Goal: Task Accomplishment & Management: Manage account settings

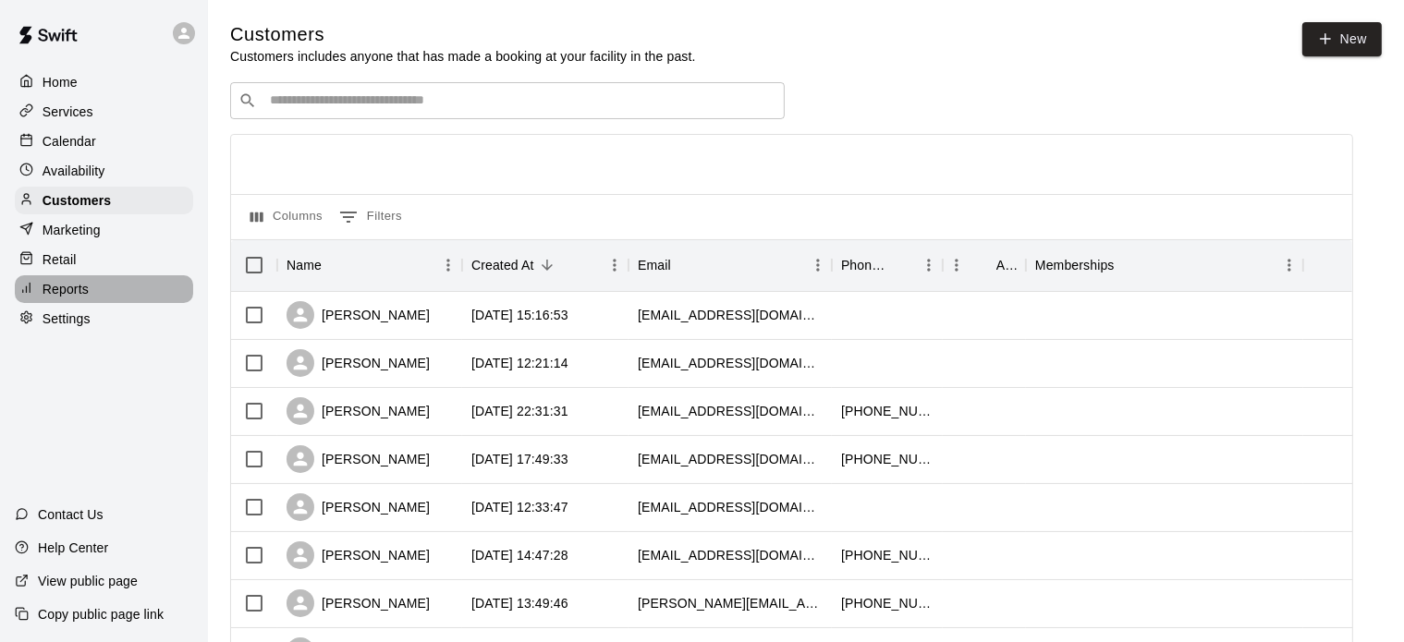
click at [67, 293] on p "Reports" at bounding box center [66, 289] width 46 height 18
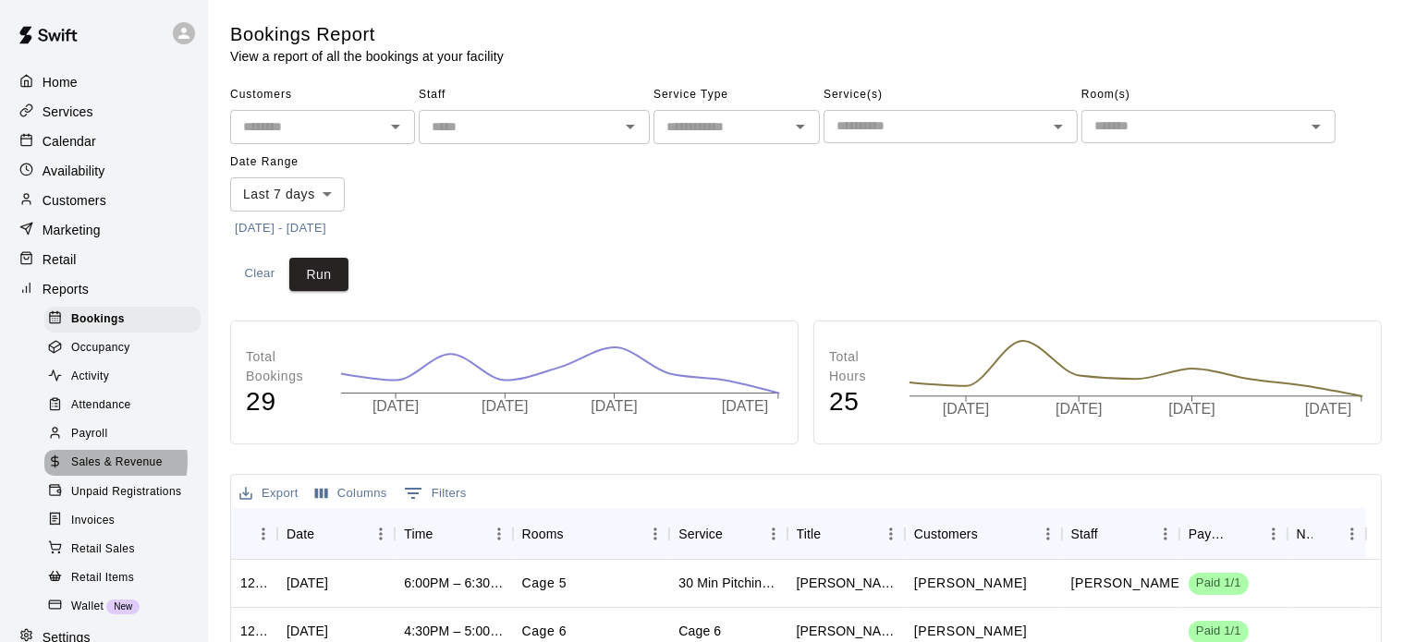
click at [96, 472] on span "Sales & Revenue" at bounding box center [117, 463] width 92 height 18
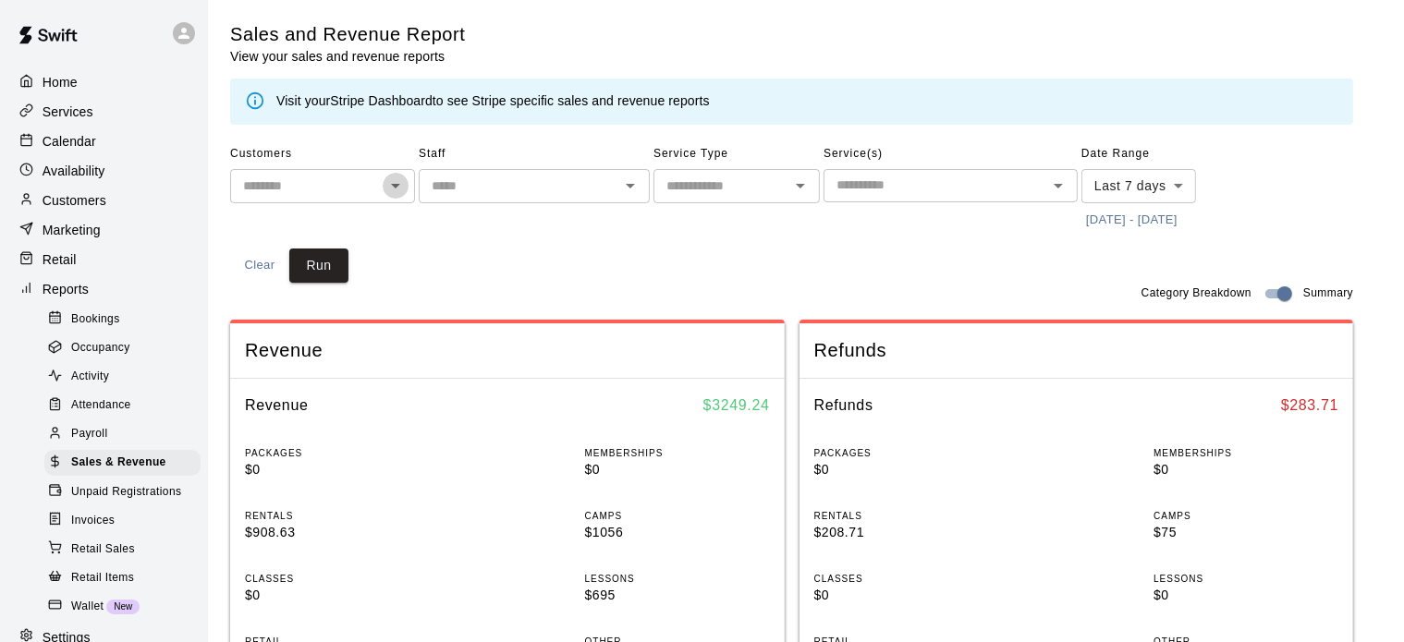
click at [393, 187] on icon "Open" at bounding box center [396, 186] width 22 height 22
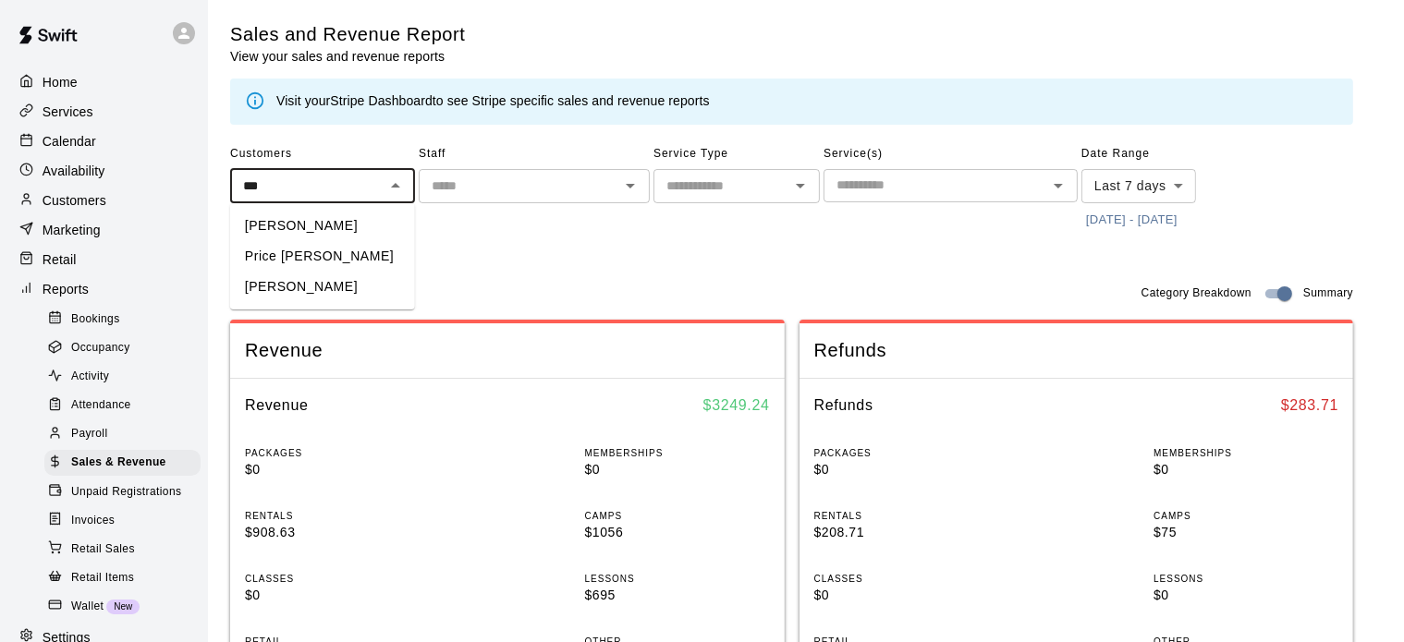
click at [310, 217] on li "[PERSON_NAME]" at bounding box center [322, 226] width 185 height 31
type input "**********"
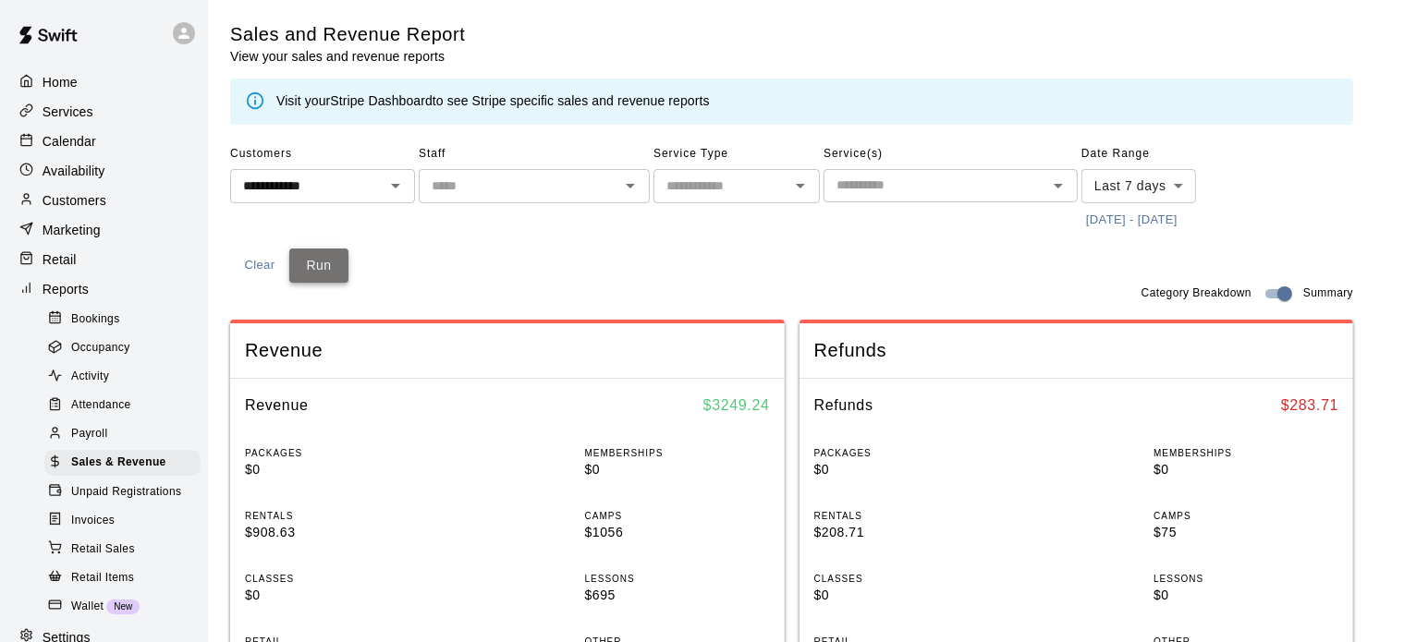
click at [325, 267] on button "Run" at bounding box center [318, 266] width 59 height 34
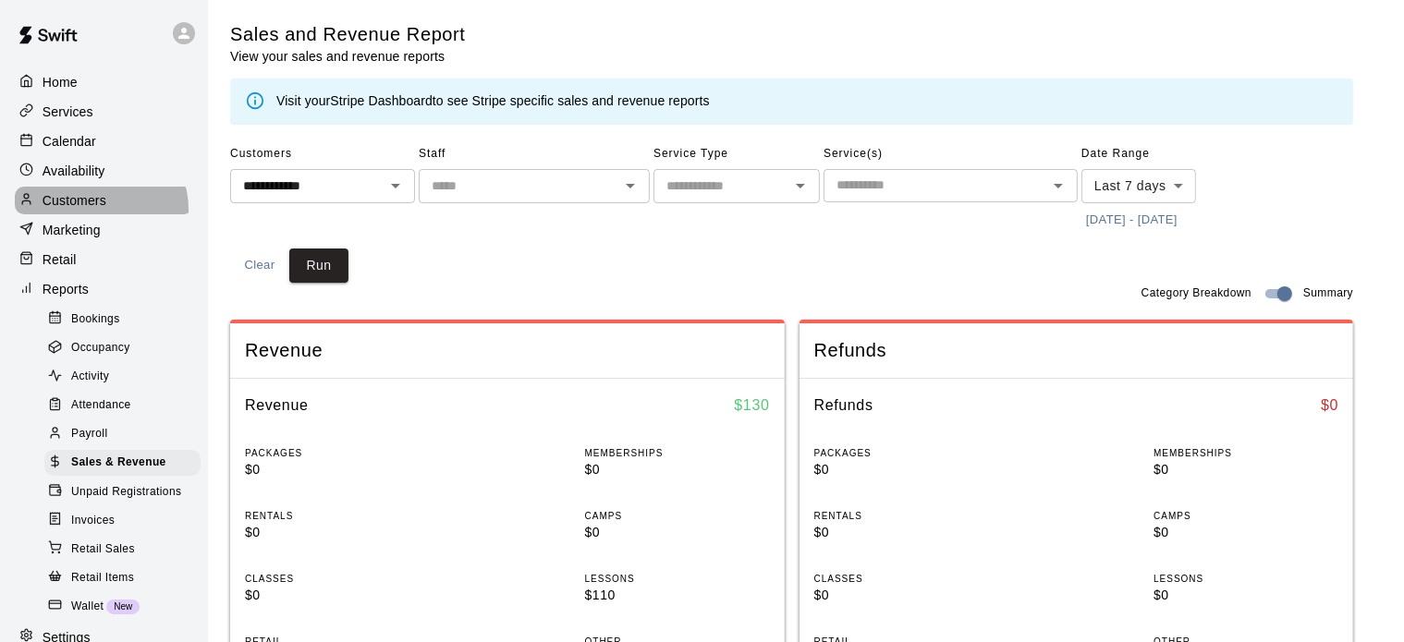
click at [100, 210] on p "Customers" at bounding box center [75, 200] width 64 height 18
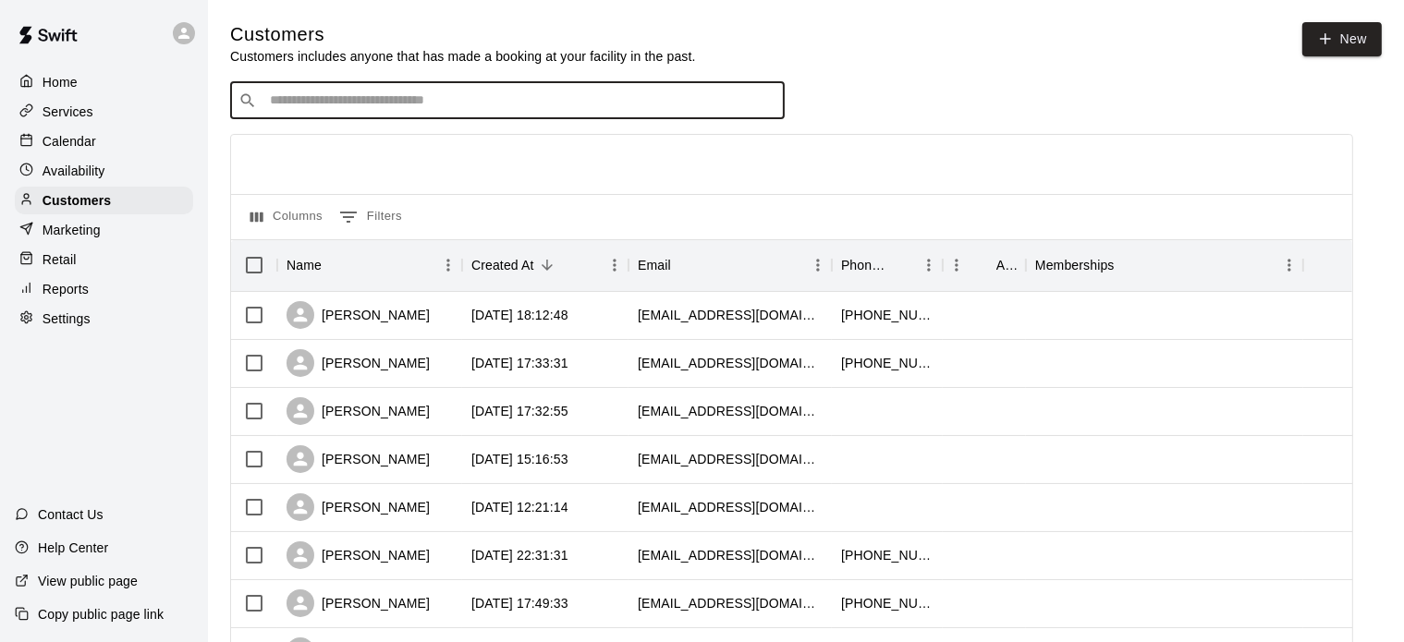
click at [340, 110] on input "Search customers by name or email" at bounding box center [520, 101] width 512 height 18
type input "******"
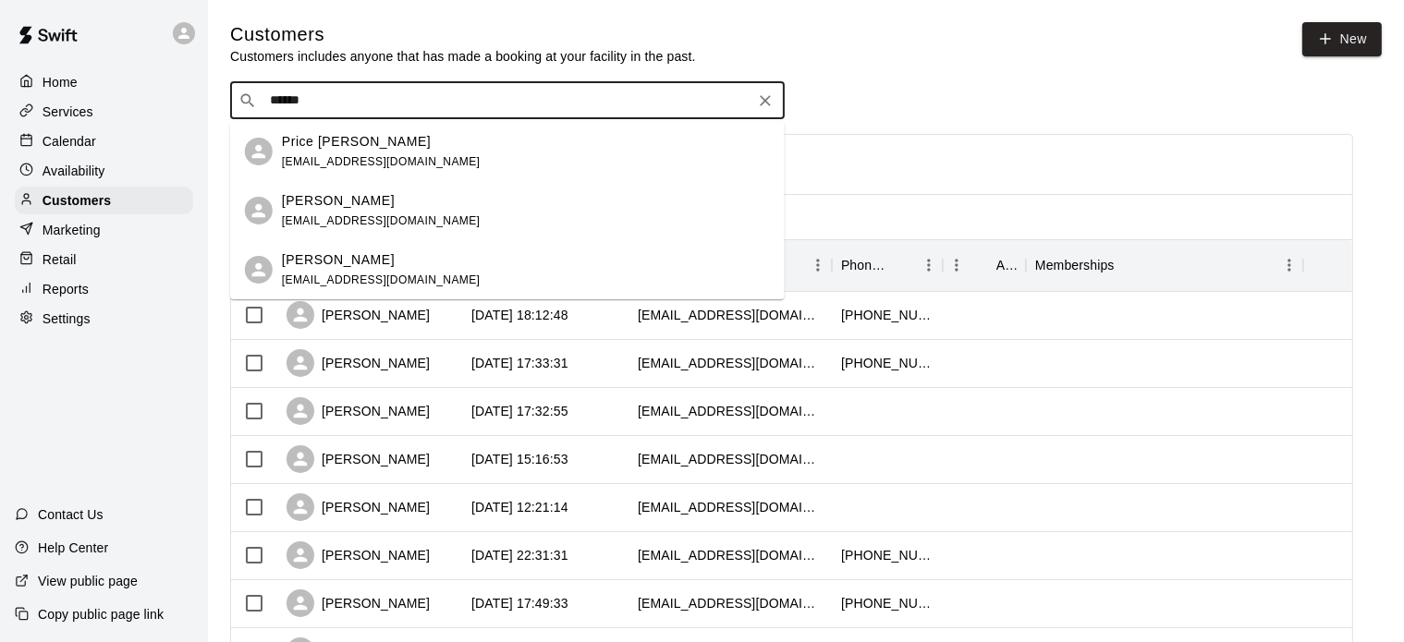
click at [324, 196] on p "[PERSON_NAME]" at bounding box center [338, 200] width 113 height 19
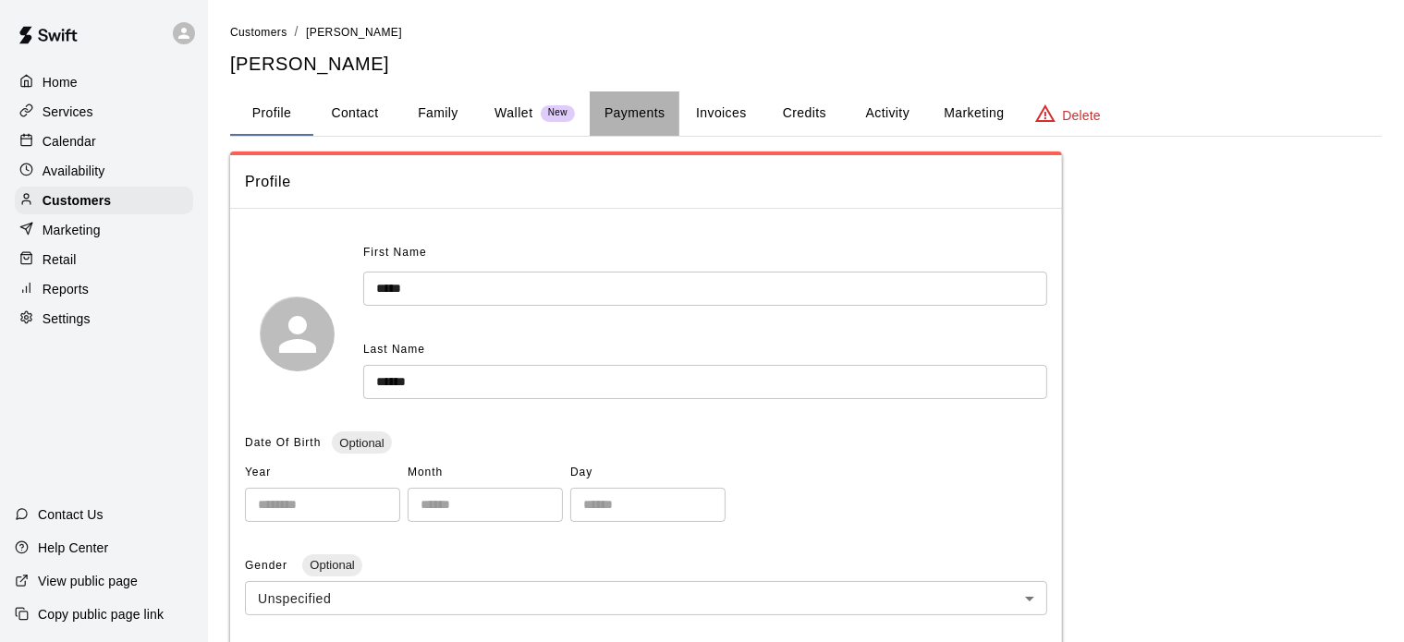
click at [629, 114] on button "Payments" at bounding box center [635, 114] width 90 height 44
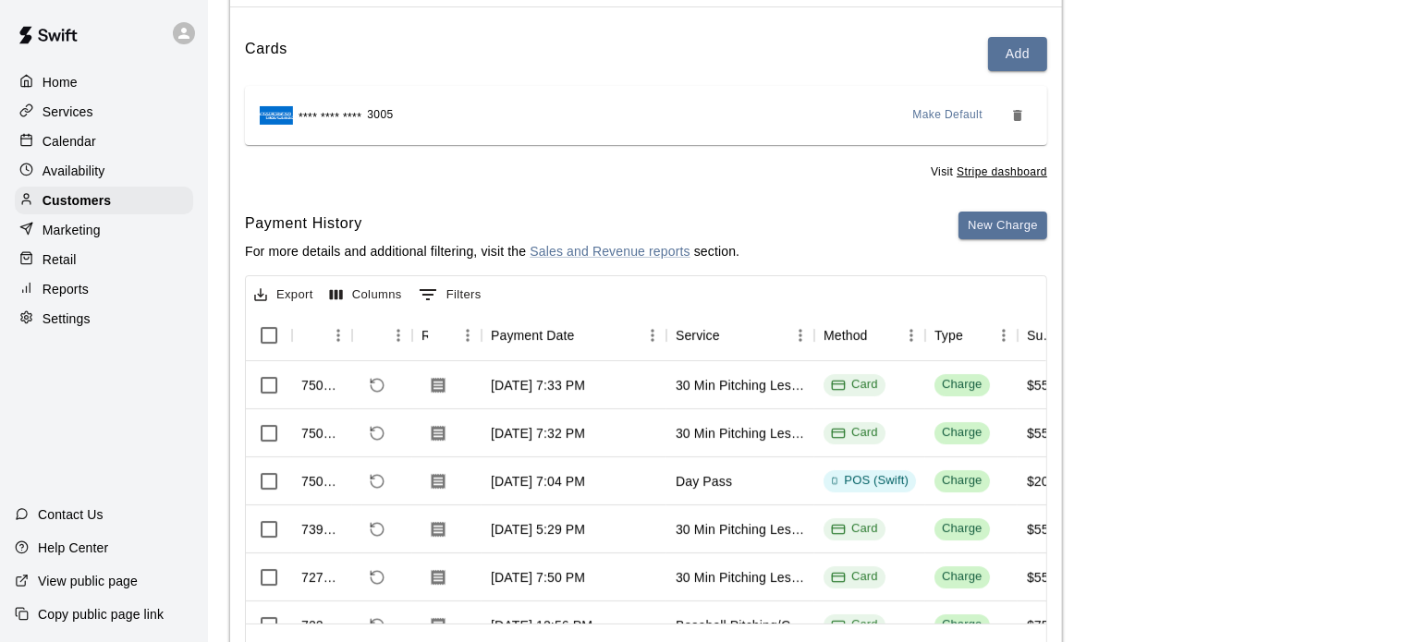
scroll to position [218, 0]
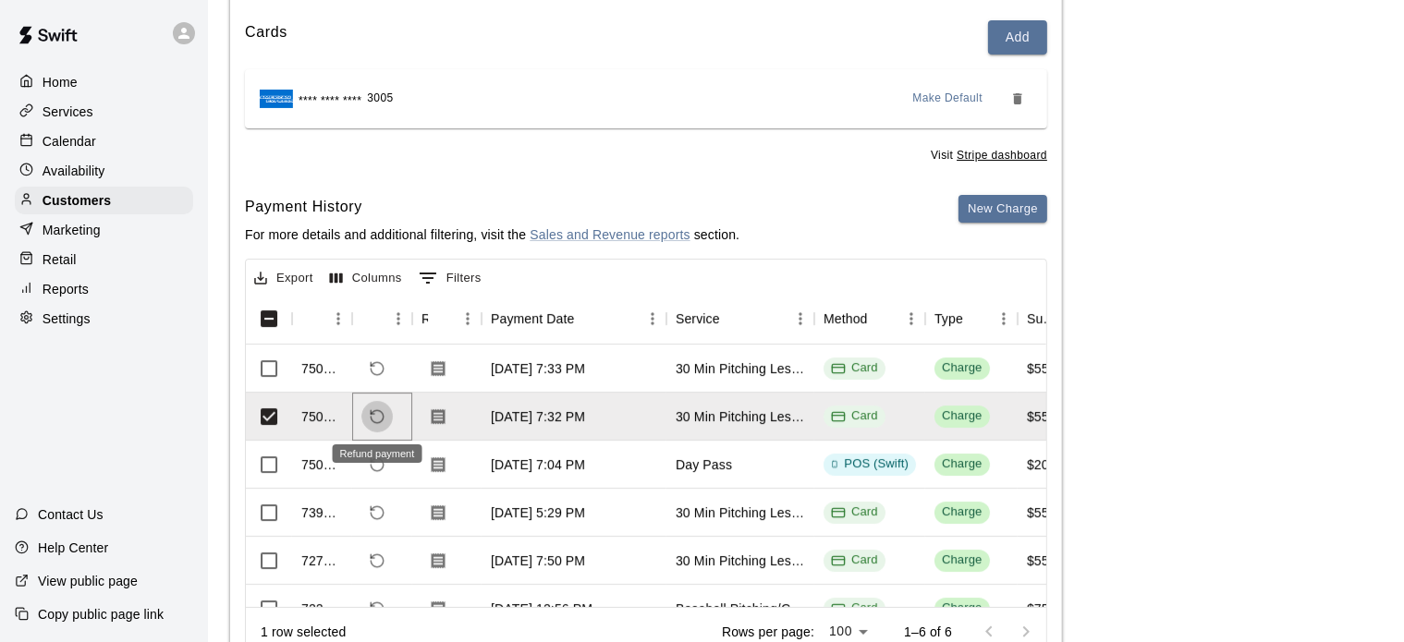
click at [377, 420] on icon "Refund payment" at bounding box center [377, 417] width 17 height 17
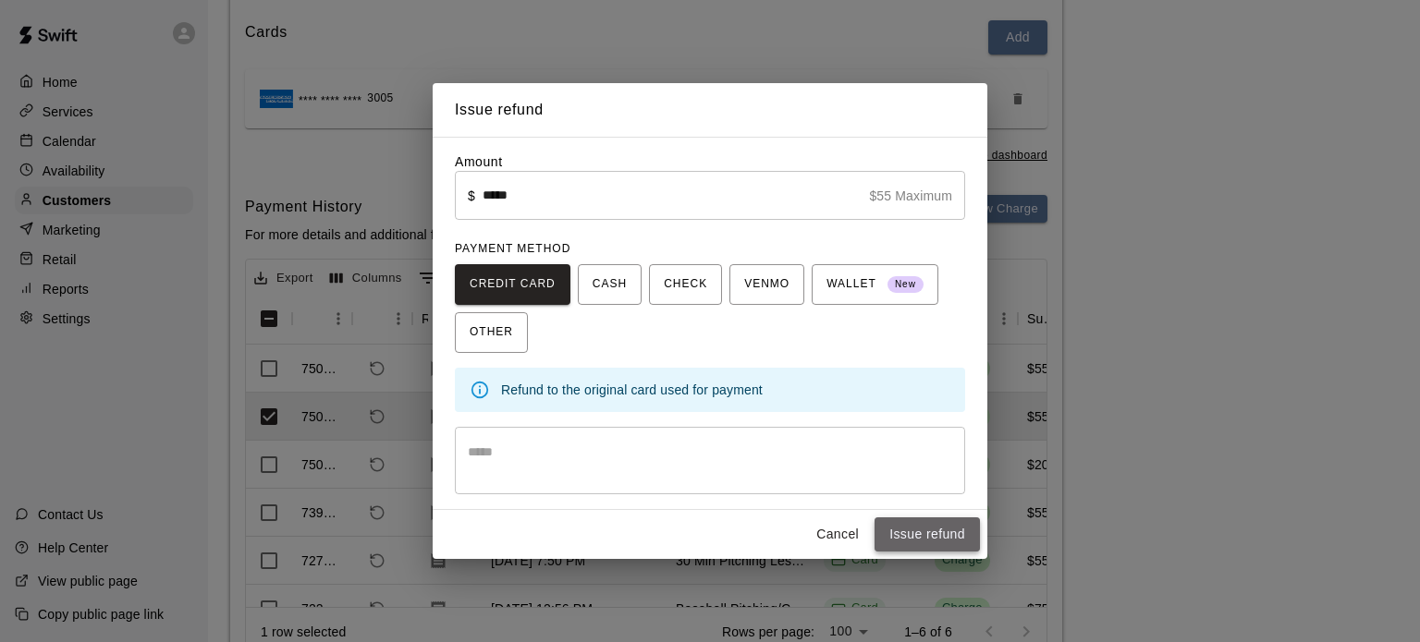
click at [902, 535] on button "Issue refund" at bounding box center [926, 535] width 105 height 34
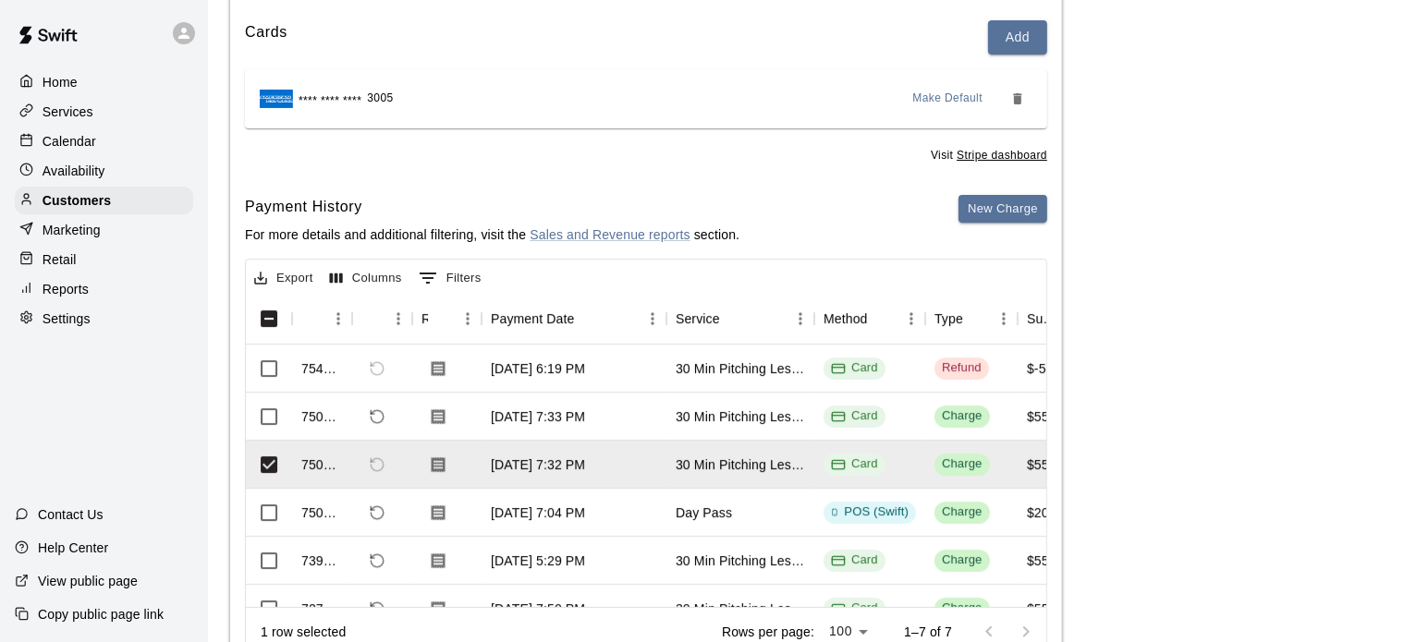
click at [95, 82] on div "Home" at bounding box center [104, 82] width 178 height 28
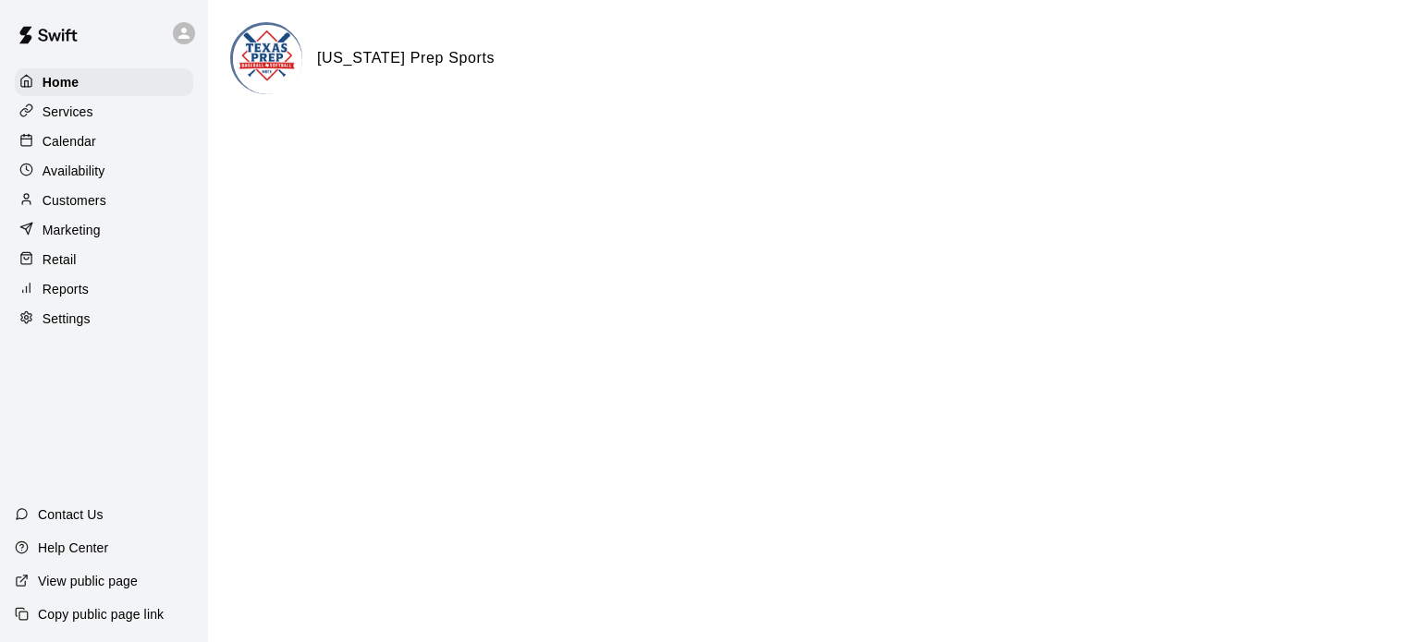
click at [70, 161] on div "Home Services Calendar Availability Customers Marketing Retail Reports Settings" at bounding box center [104, 201] width 208 height 268
click at [74, 155] on div "Calendar" at bounding box center [104, 142] width 178 height 28
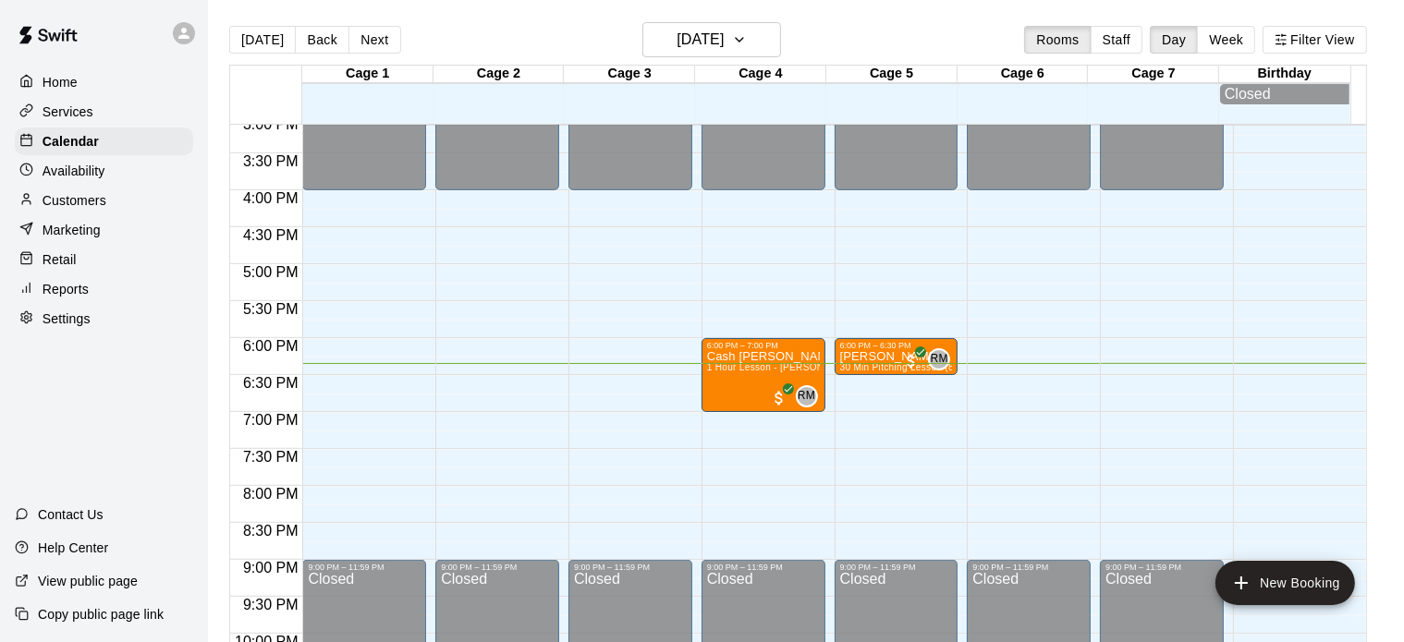
scroll to position [1131, 0]
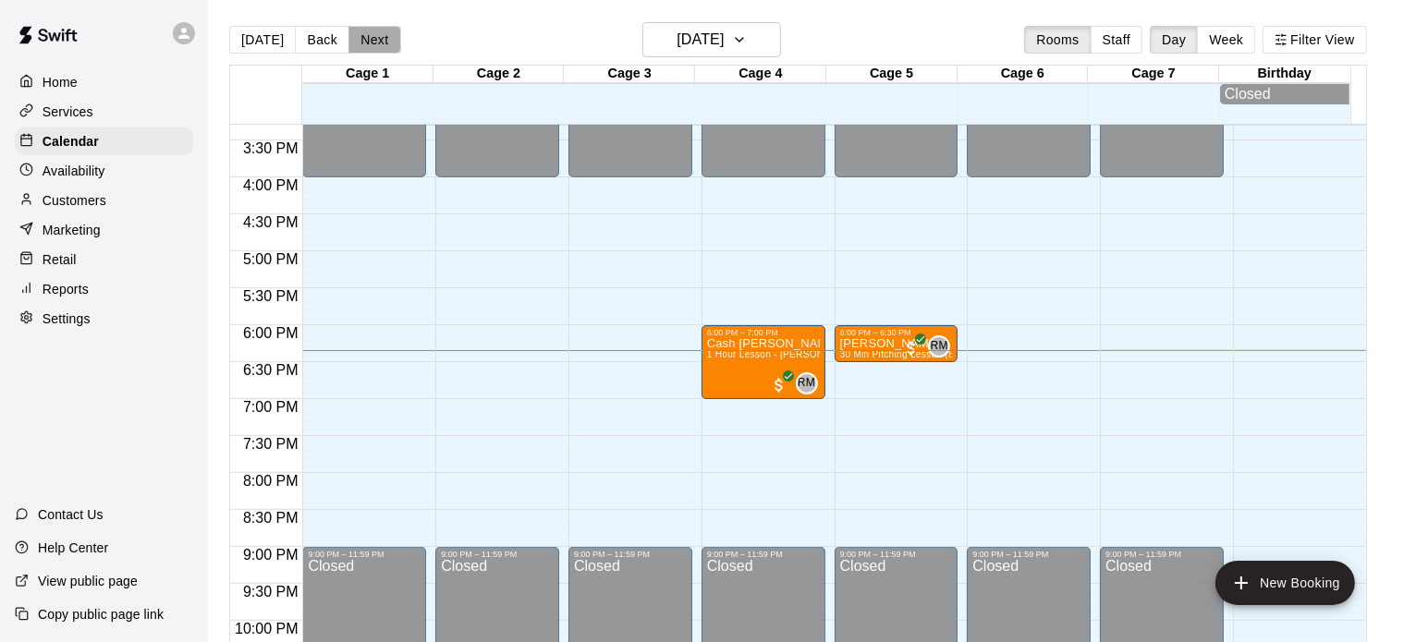
click at [377, 40] on button "Next" at bounding box center [375, 40] width 52 height 28
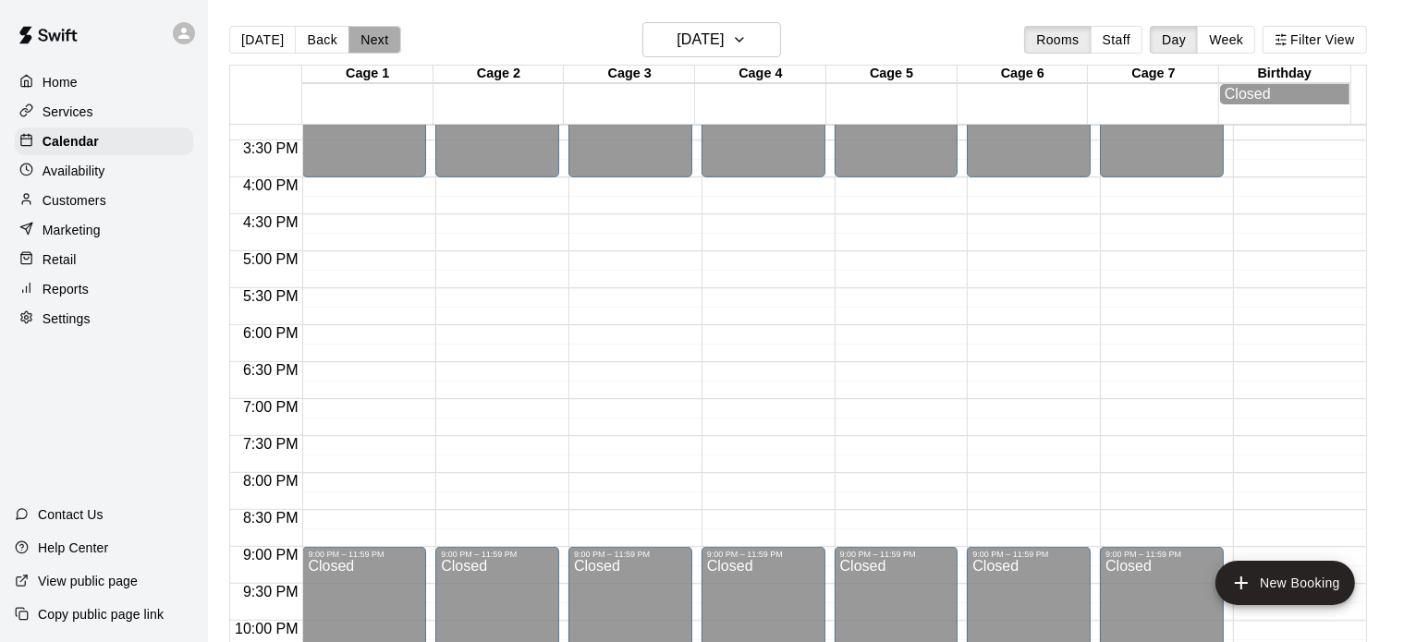
click at [377, 40] on button "Next" at bounding box center [375, 40] width 52 height 28
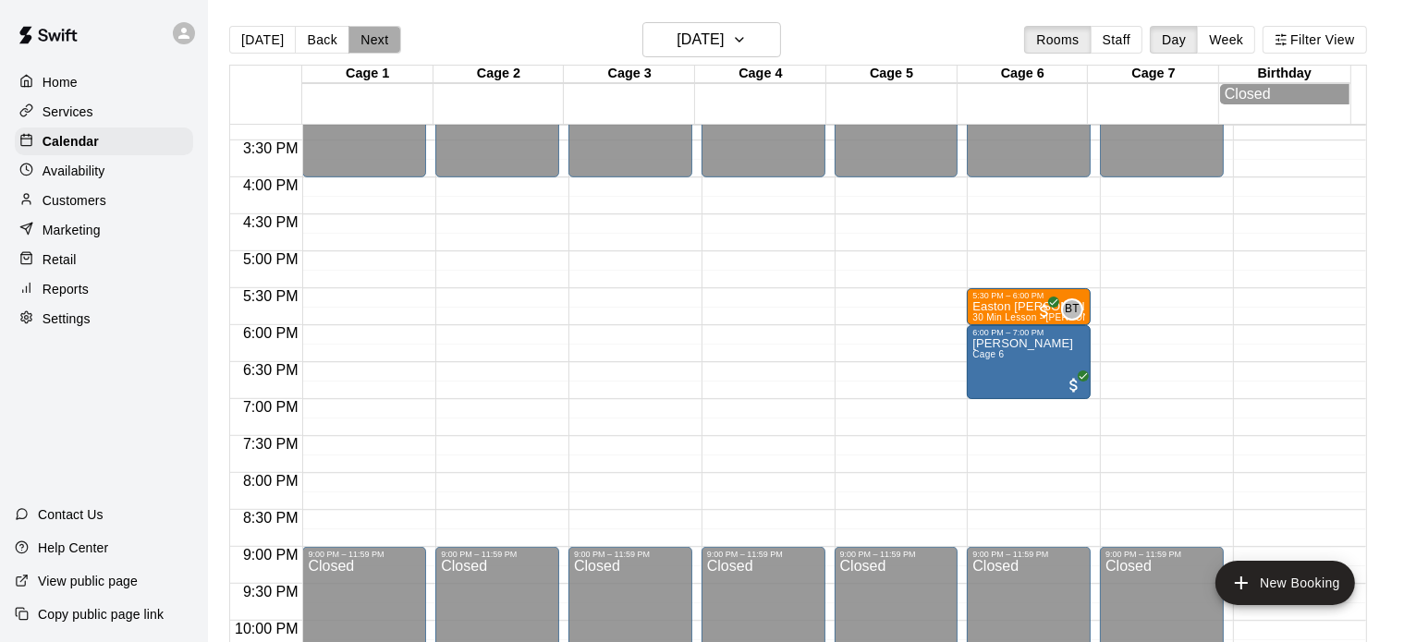
click at [377, 40] on button "Next" at bounding box center [375, 40] width 52 height 28
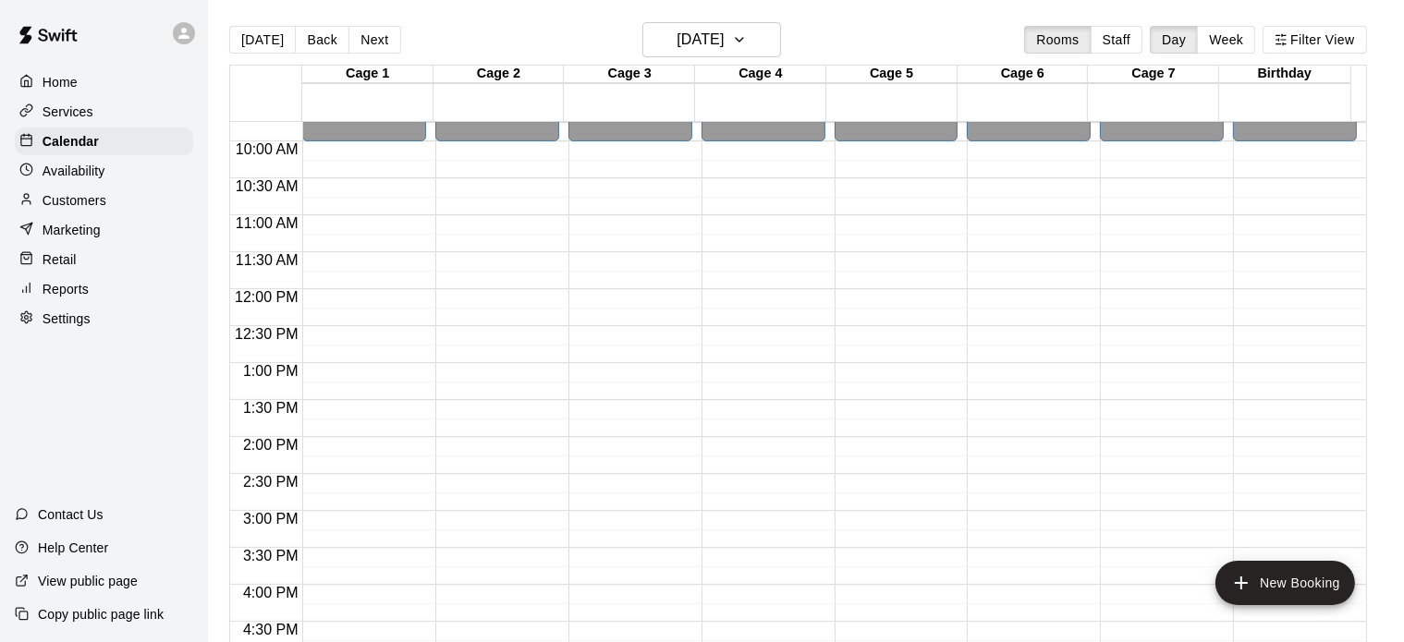
scroll to position [699, 0]
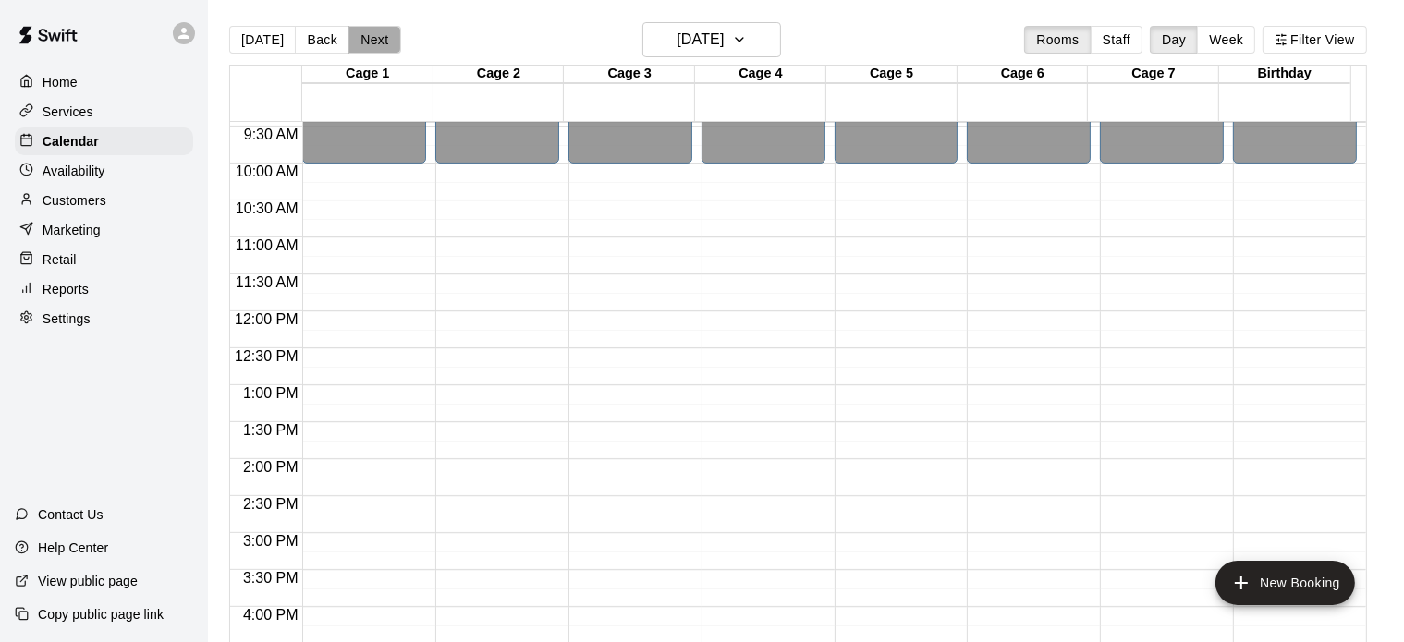
click at [380, 45] on button "Next" at bounding box center [375, 40] width 52 height 28
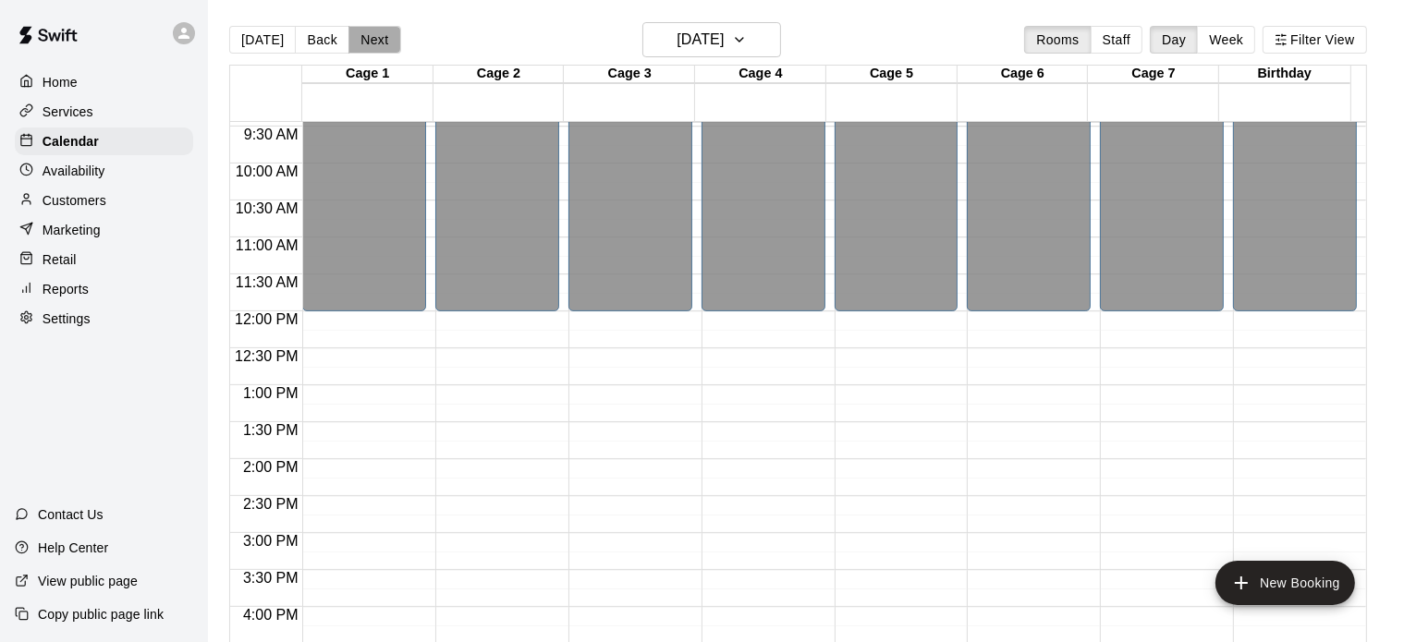
click at [380, 45] on button "Next" at bounding box center [375, 40] width 52 height 28
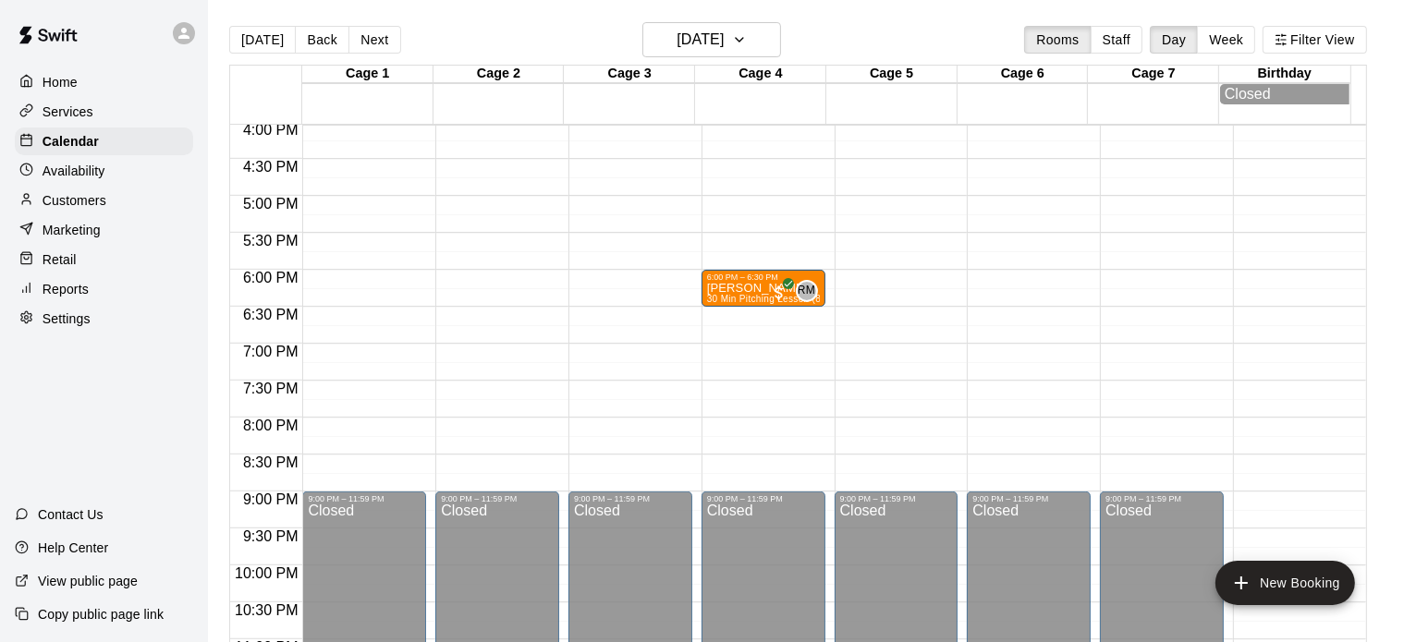
scroll to position [1186, 0]
click at [378, 37] on button "Next" at bounding box center [375, 40] width 52 height 28
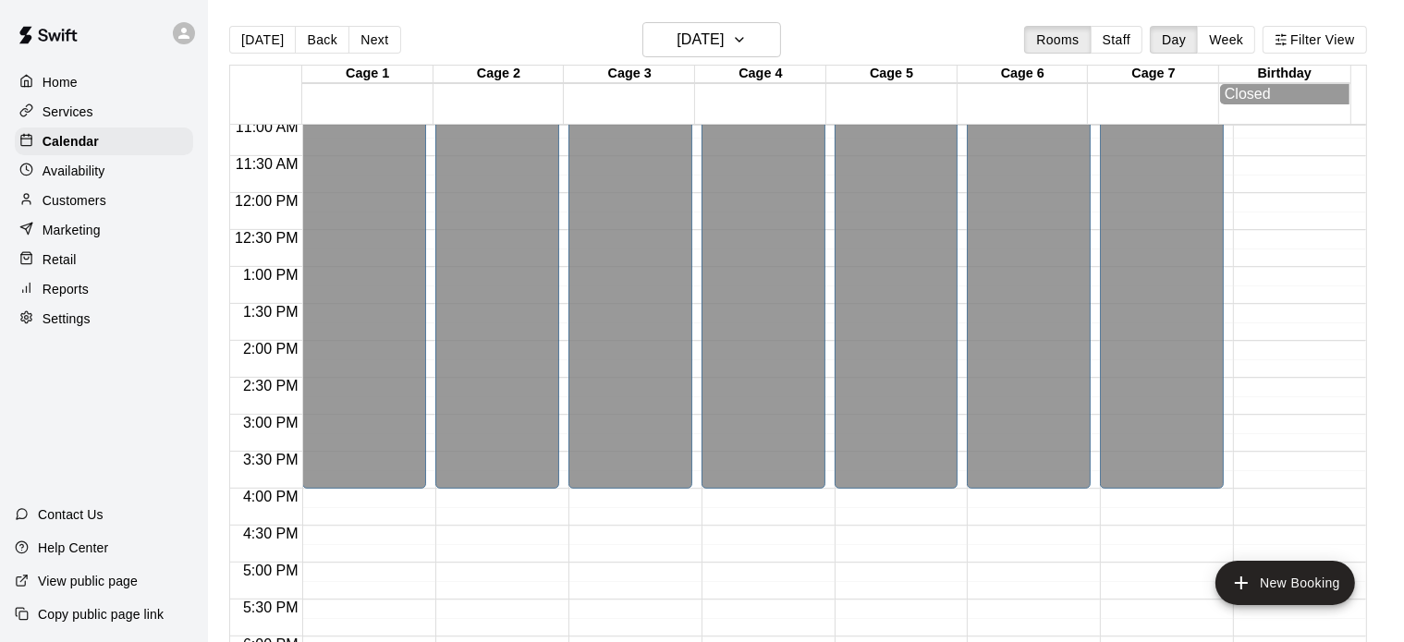
scroll to position [1039, 0]
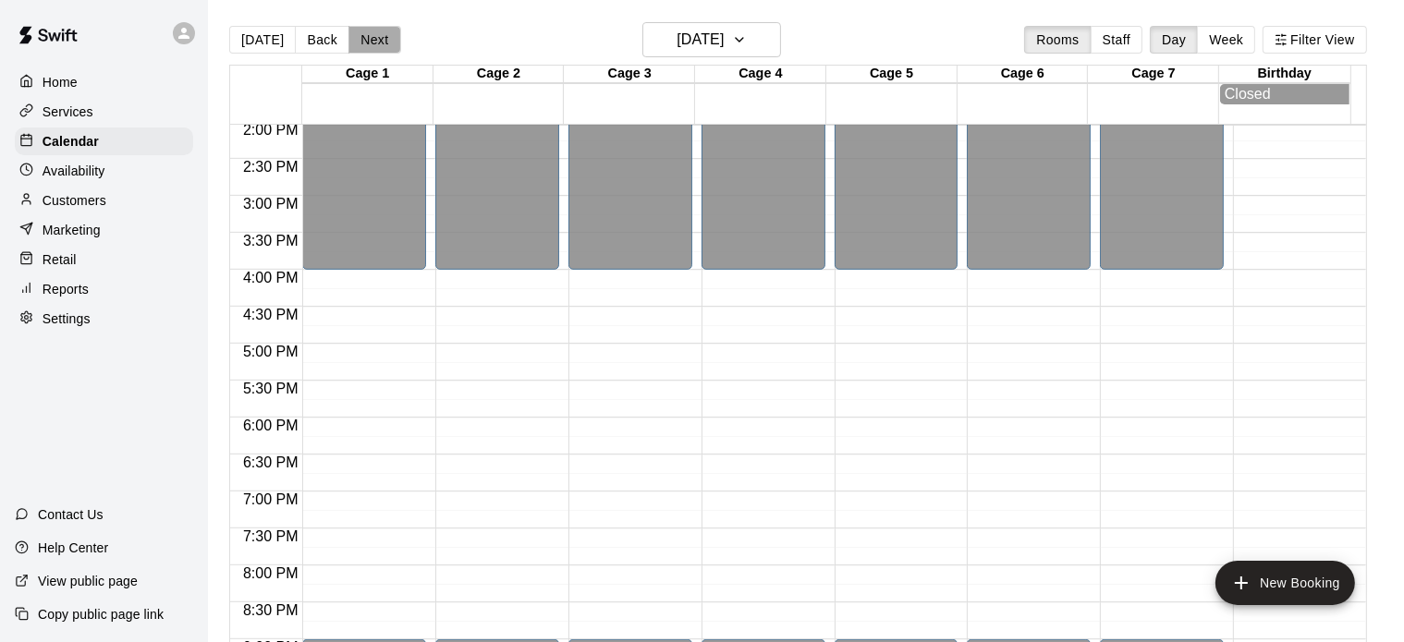
click at [373, 38] on button "Next" at bounding box center [375, 40] width 52 height 28
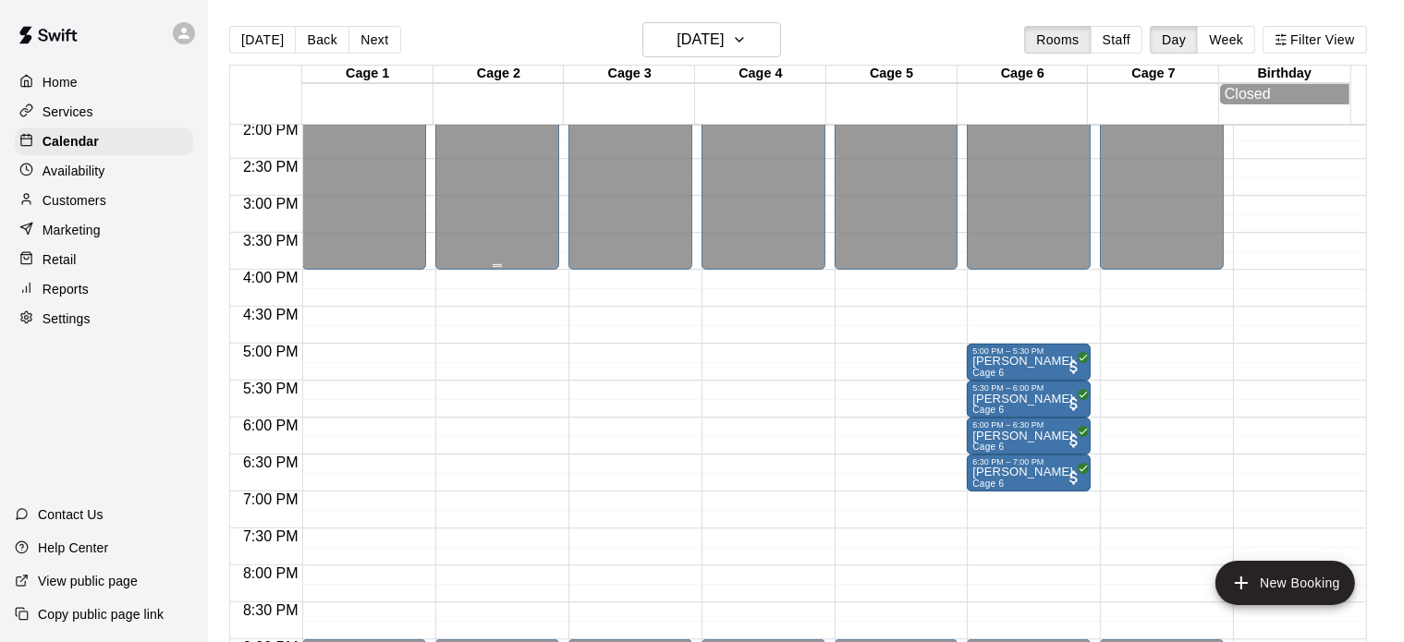
scroll to position [1105, 0]
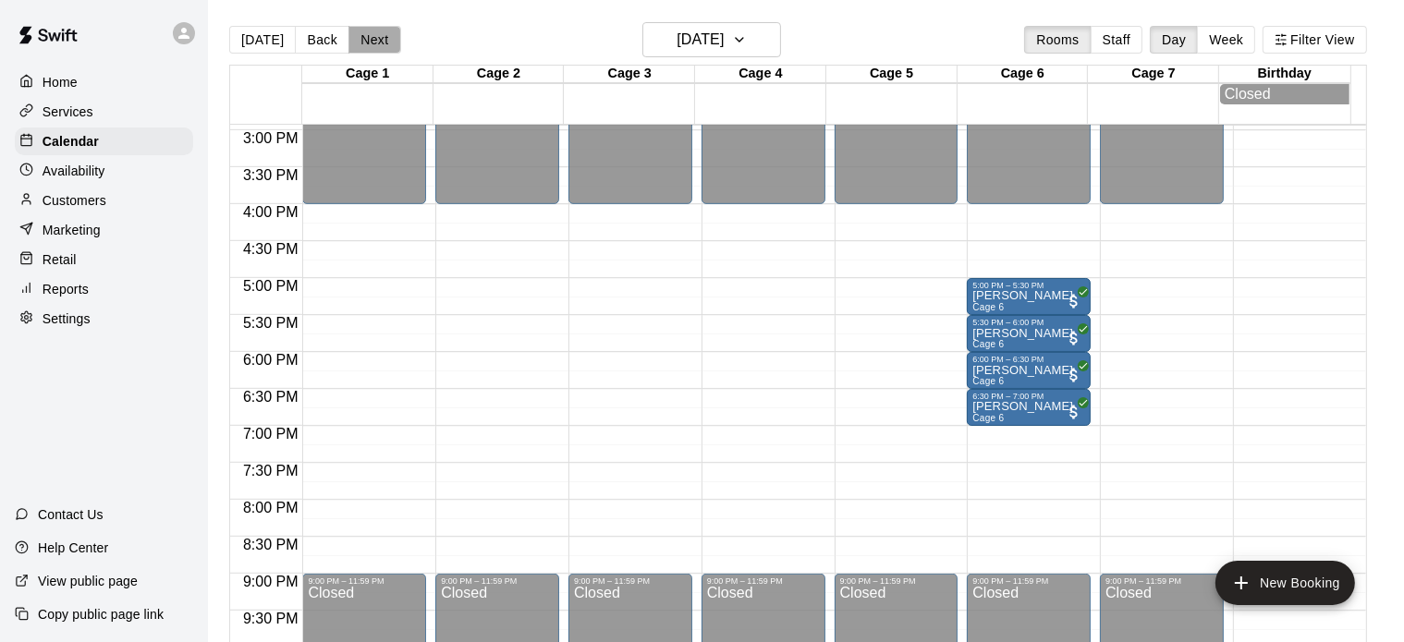
click at [378, 49] on button "Next" at bounding box center [375, 40] width 52 height 28
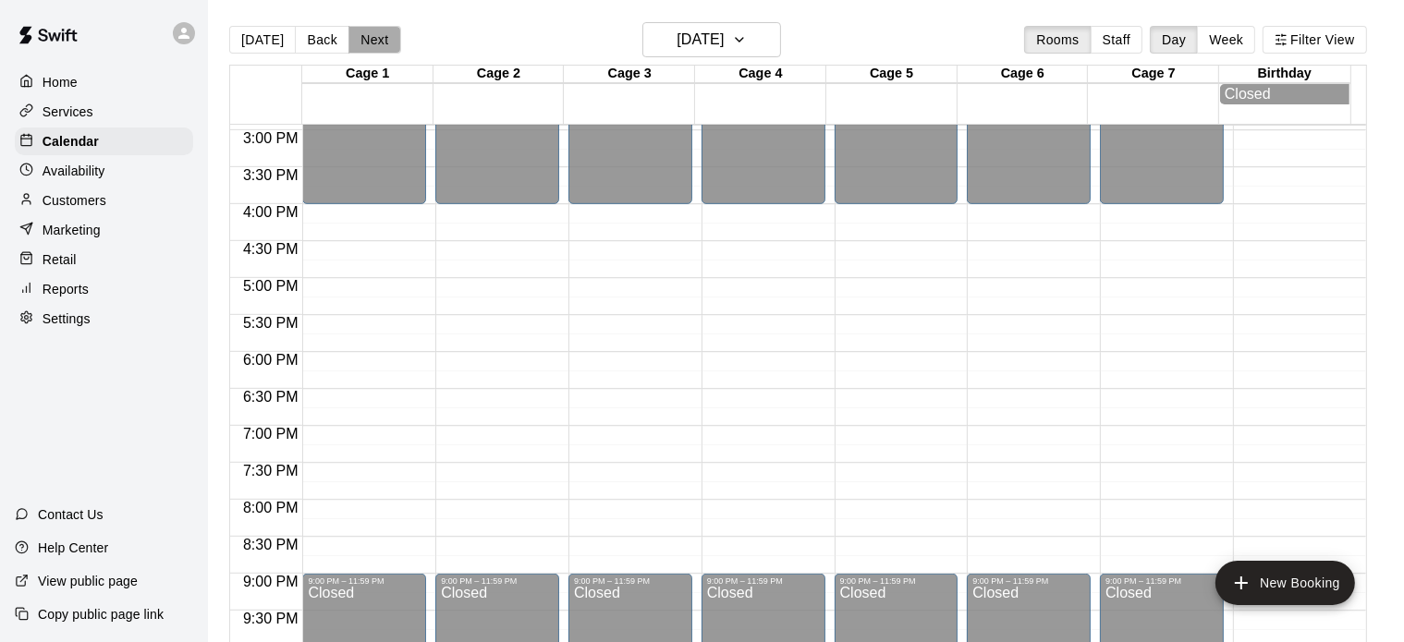
click at [378, 49] on button "Next" at bounding box center [375, 40] width 52 height 28
click at [101, 93] on div "Home" at bounding box center [104, 82] width 178 height 28
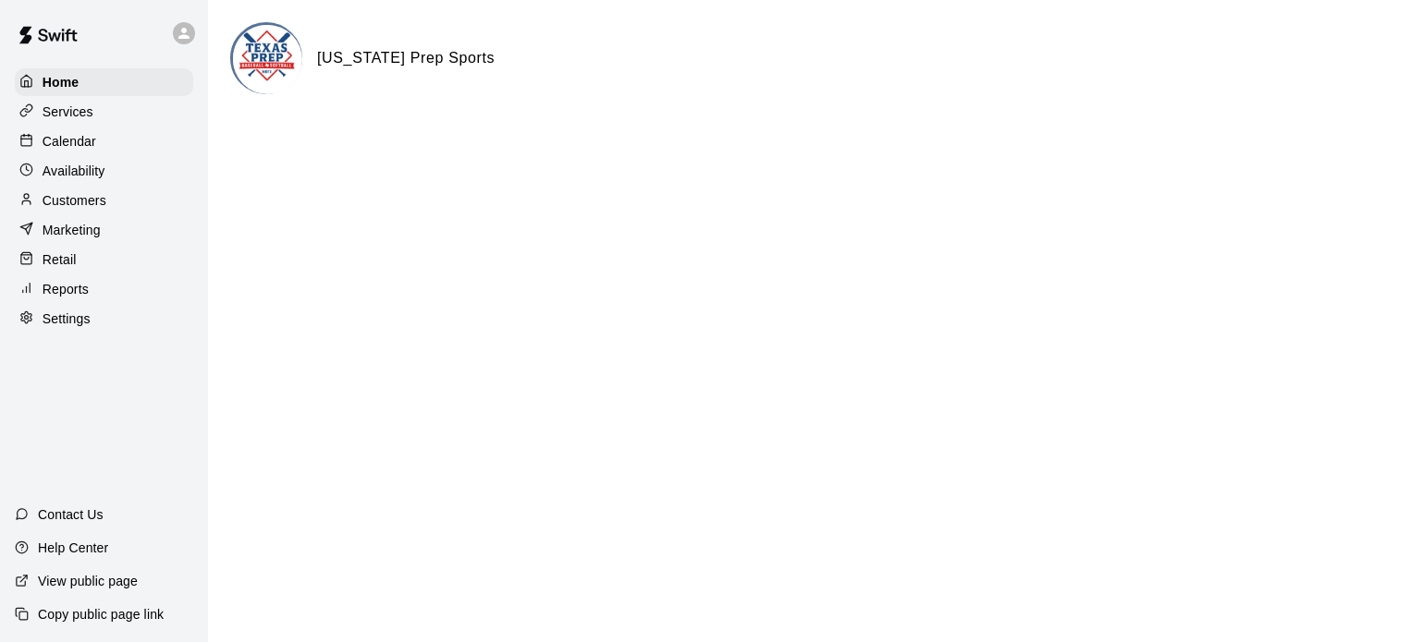
click at [82, 134] on div "Calendar" at bounding box center [104, 142] width 178 height 28
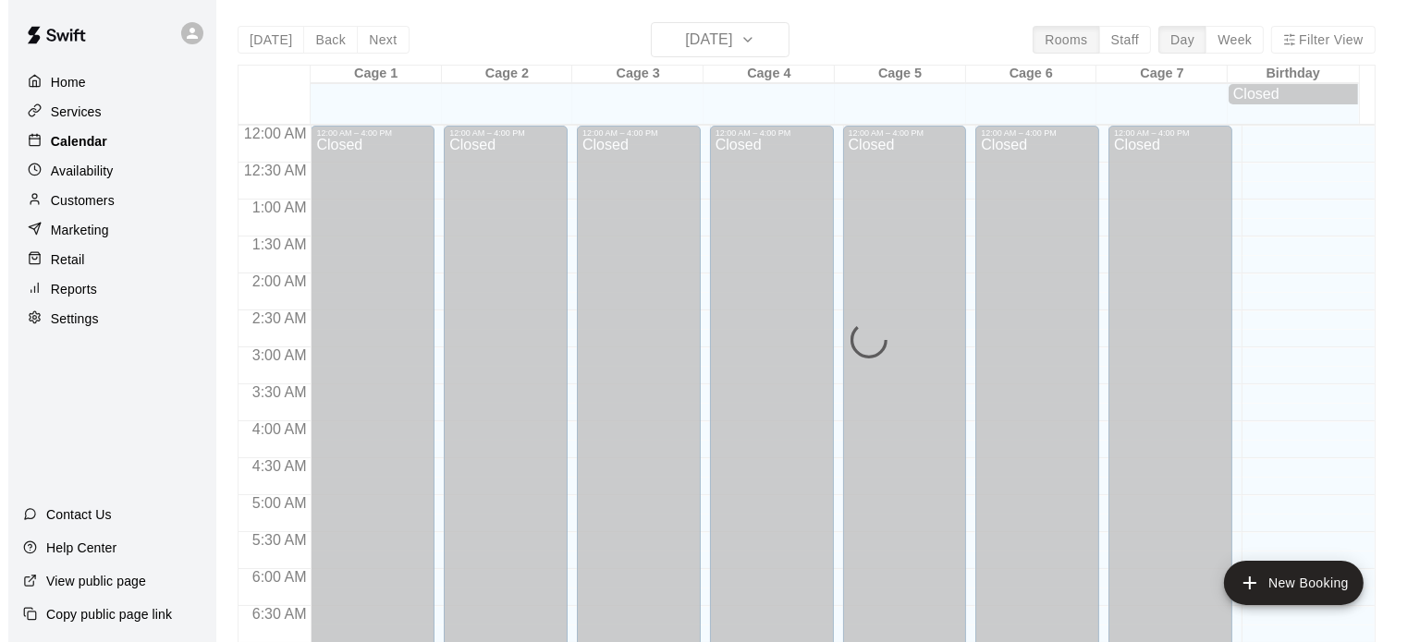
scroll to position [1177, 0]
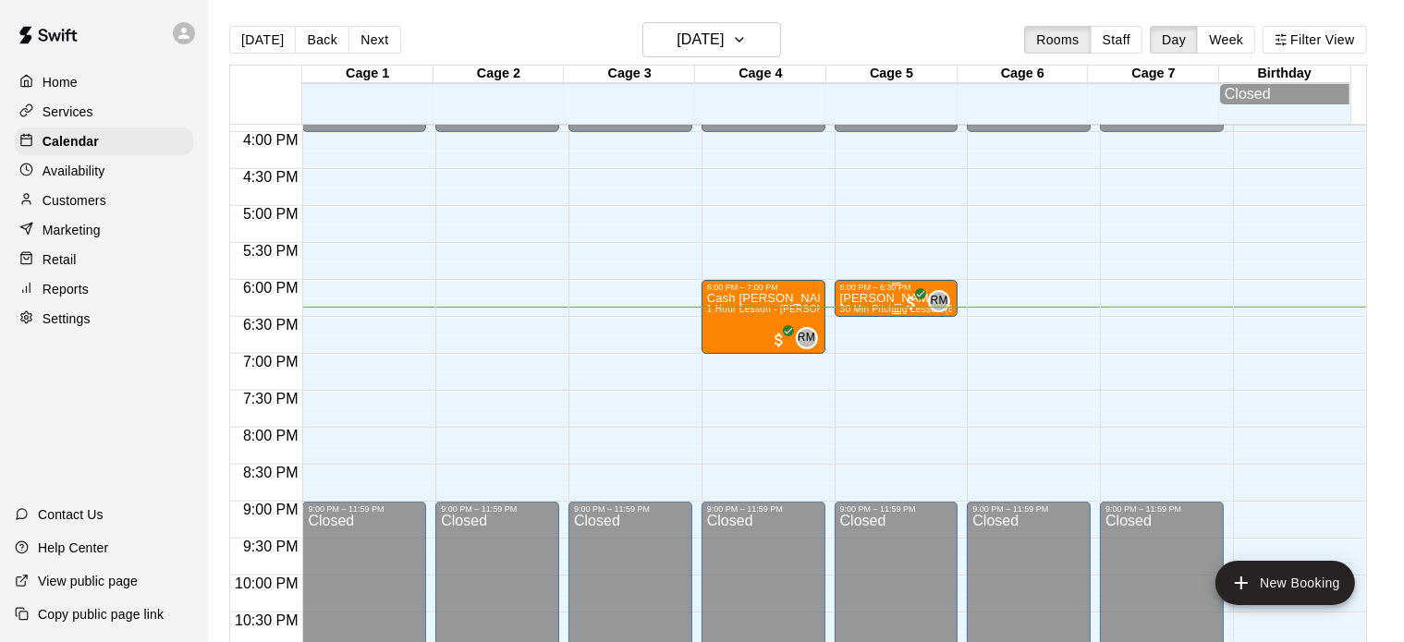
click at [867, 299] on p "[PERSON_NAME]" at bounding box center [896, 299] width 113 height 0
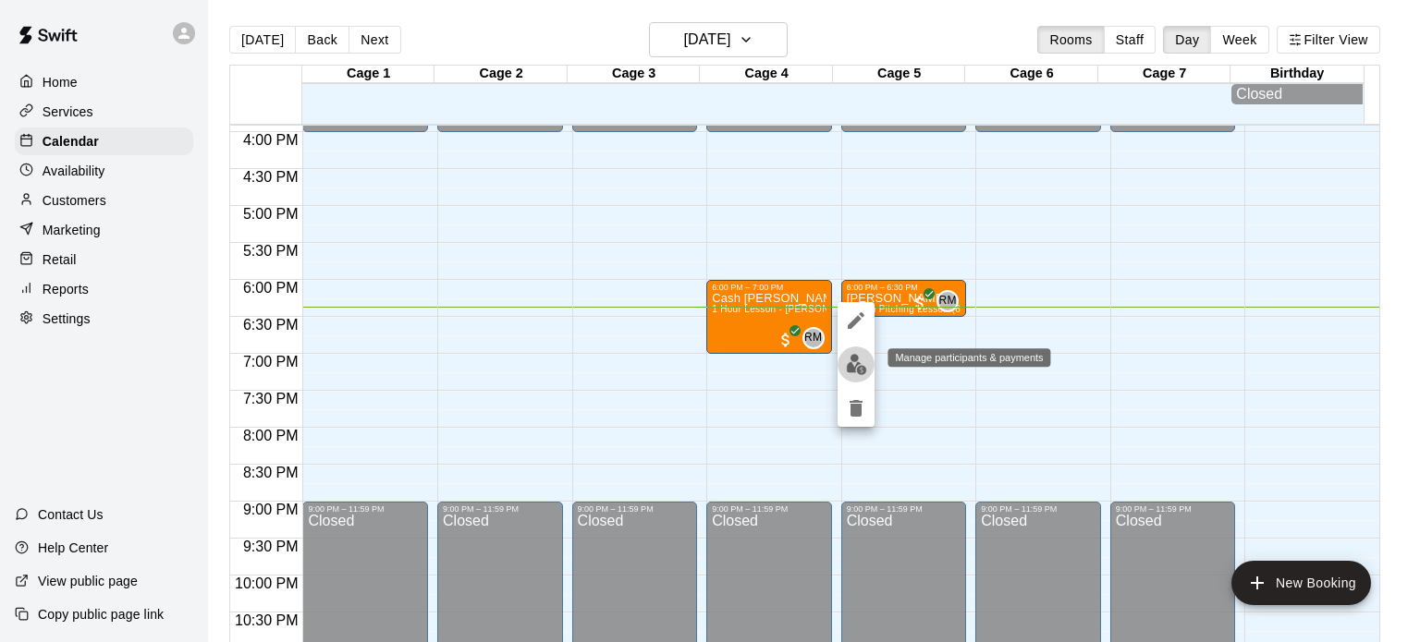
click at [859, 367] on img "edit" at bounding box center [856, 364] width 21 height 21
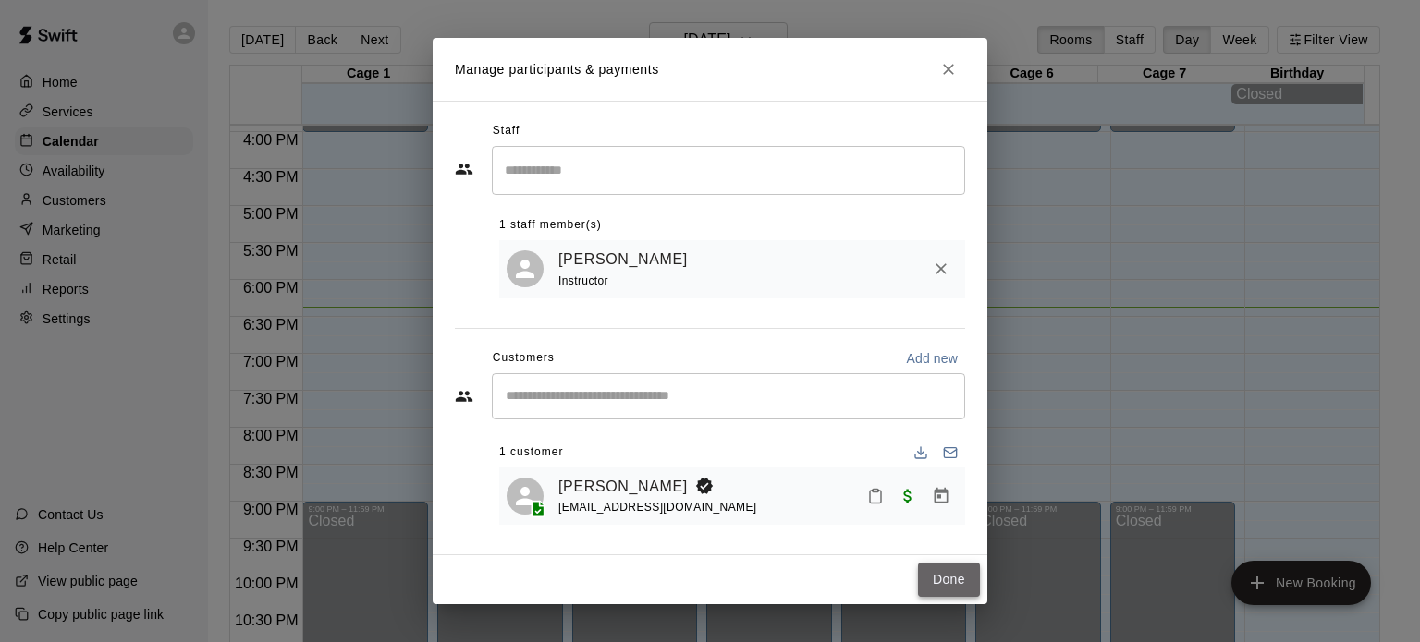
click at [950, 579] on button "Done" at bounding box center [949, 580] width 62 height 34
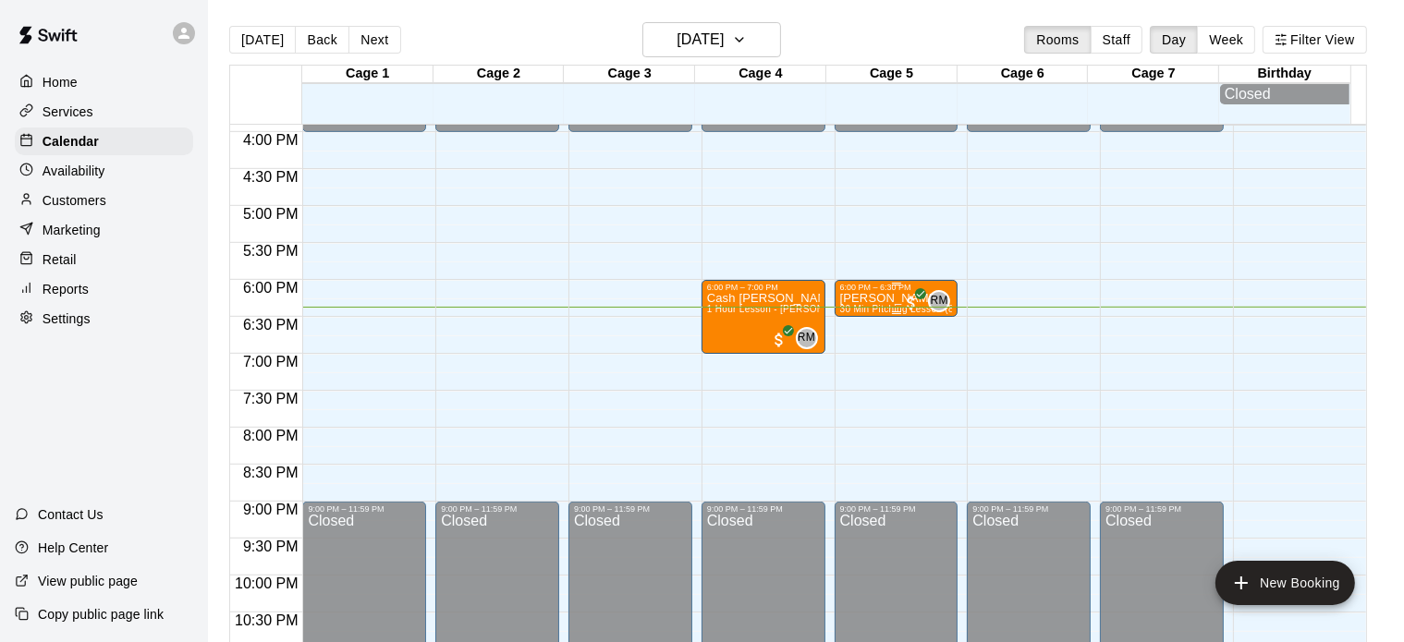
click at [889, 306] on div "[PERSON_NAME] 30 Min Pitching Lesson (8u-13u) - [PERSON_NAME]" at bounding box center [896, 613] width 113 height 642
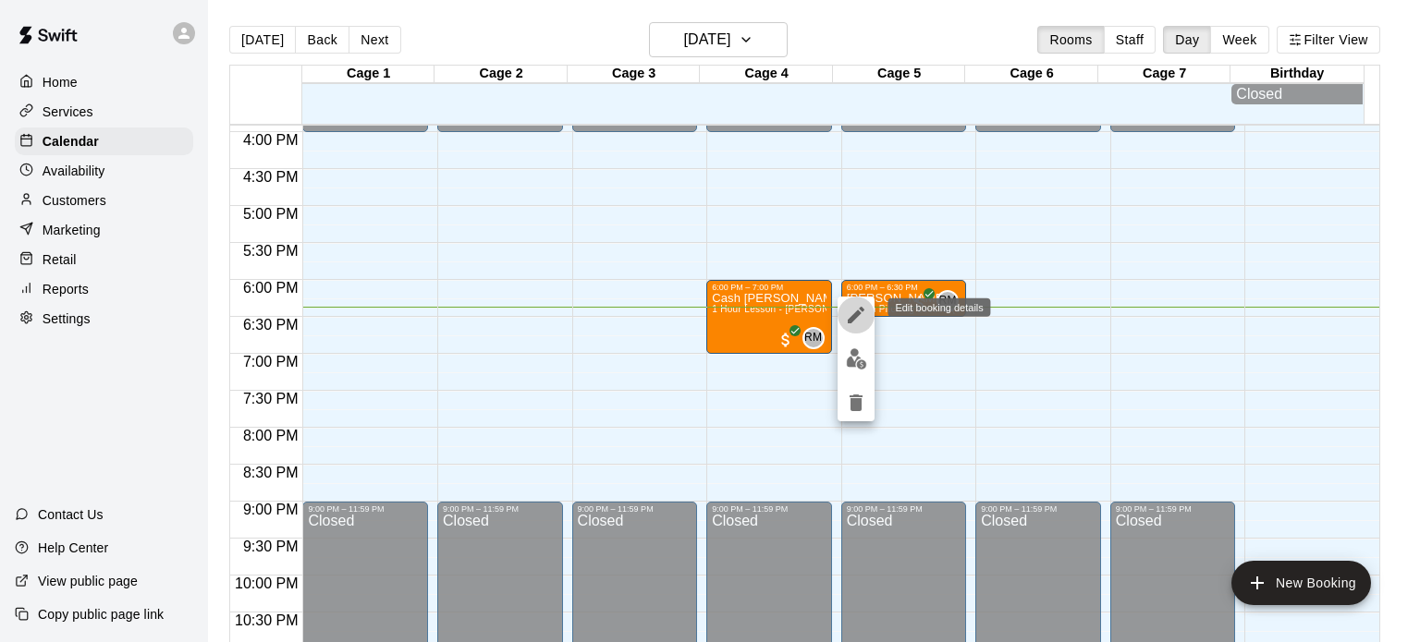
click at [861, 312] on icon "edit" at bounding box center [856, 315] width 22 height 22
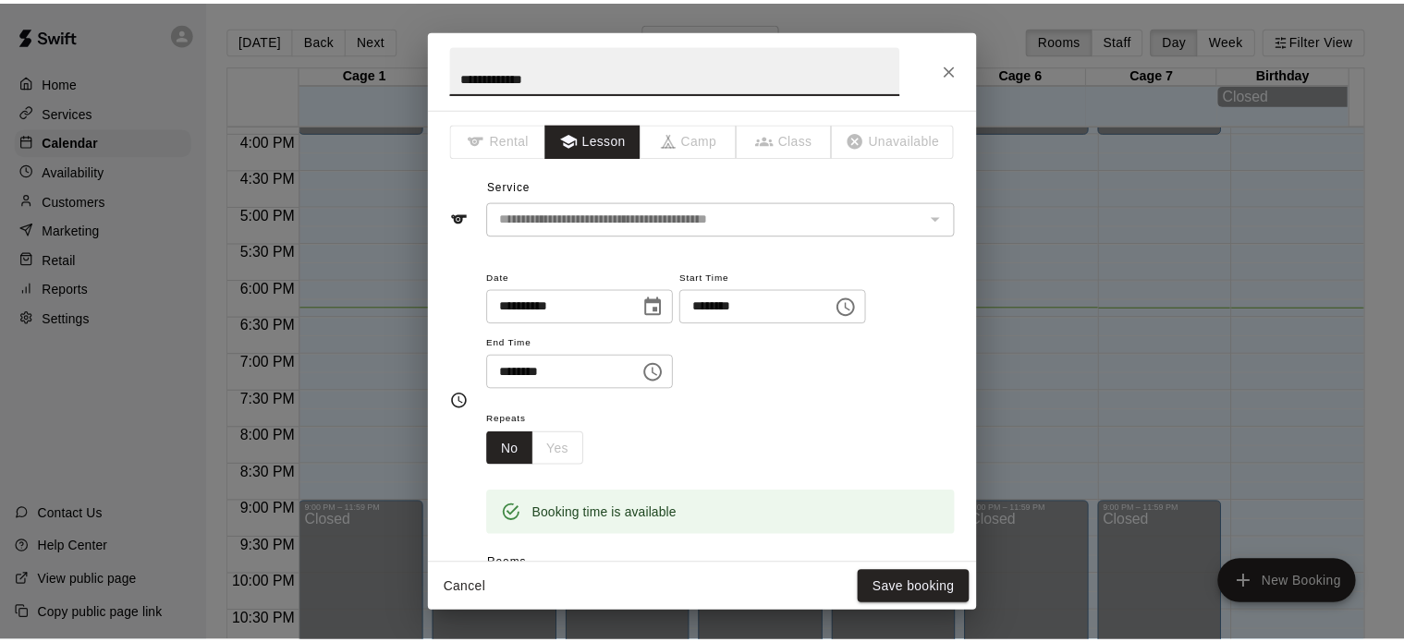
scroll to position [0, 0]
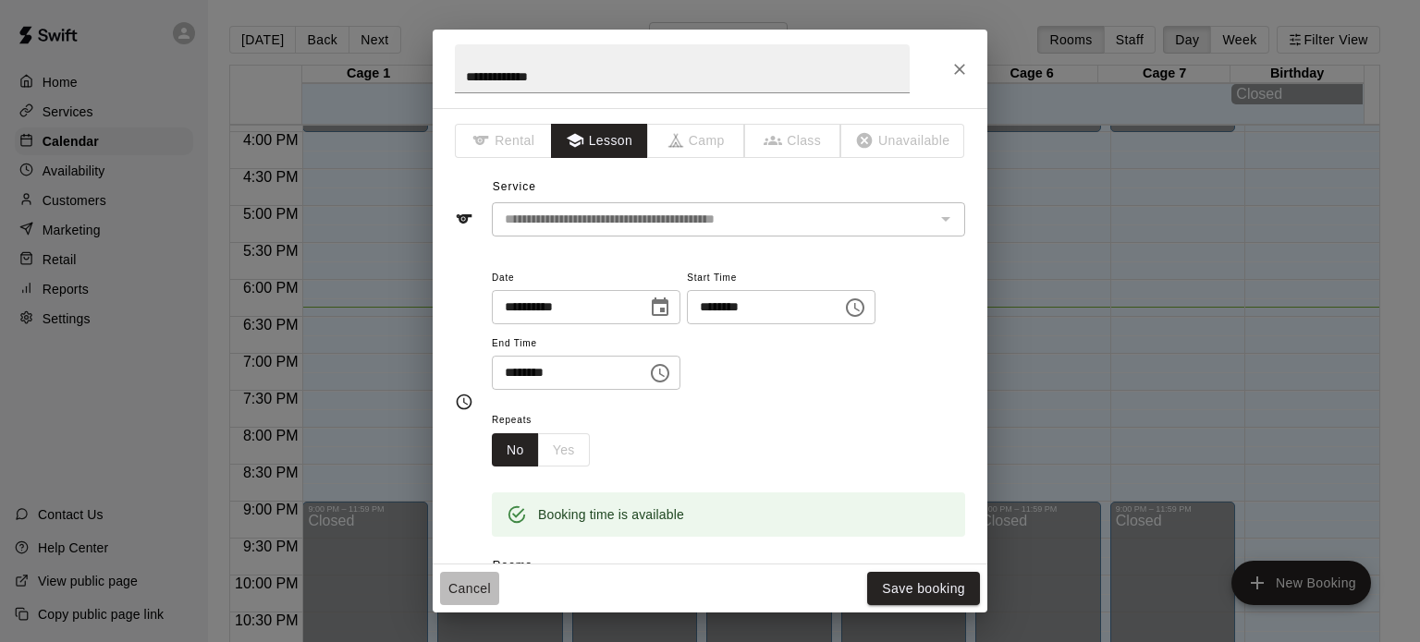
click at [487, 581] on button "Cancel" at bounding box center [469, 589] width 59 height 34
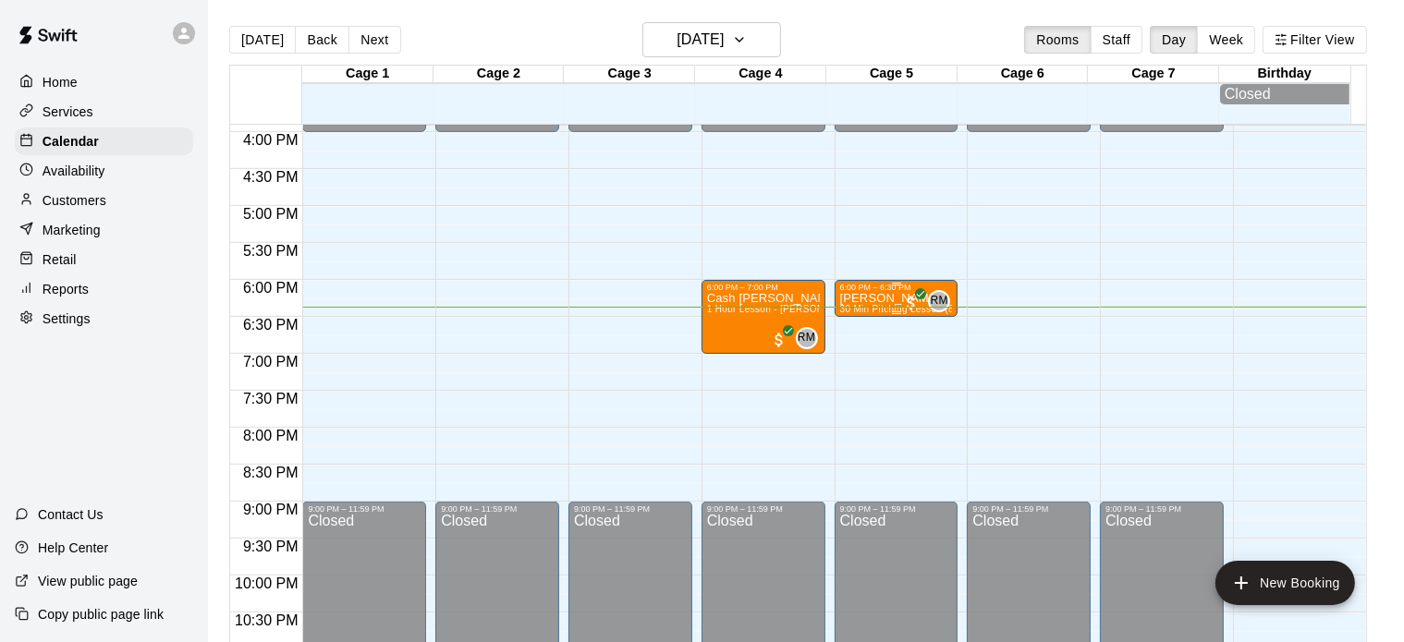
click at [851, 292] on div "6:00 PM – 6:30 PM" at bounding box center [896, 287] width 113 height 9
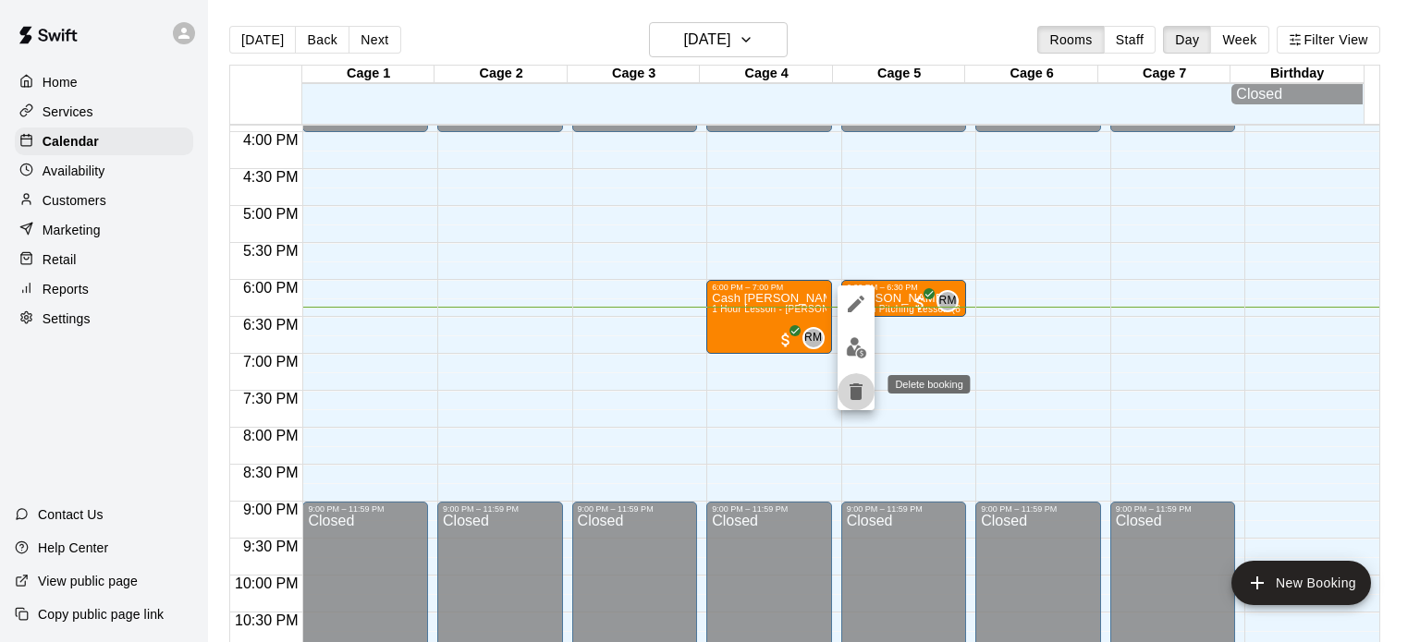
click at [857, 384] on icon "delete" at bounding box center [856, 392] width 13 height 17
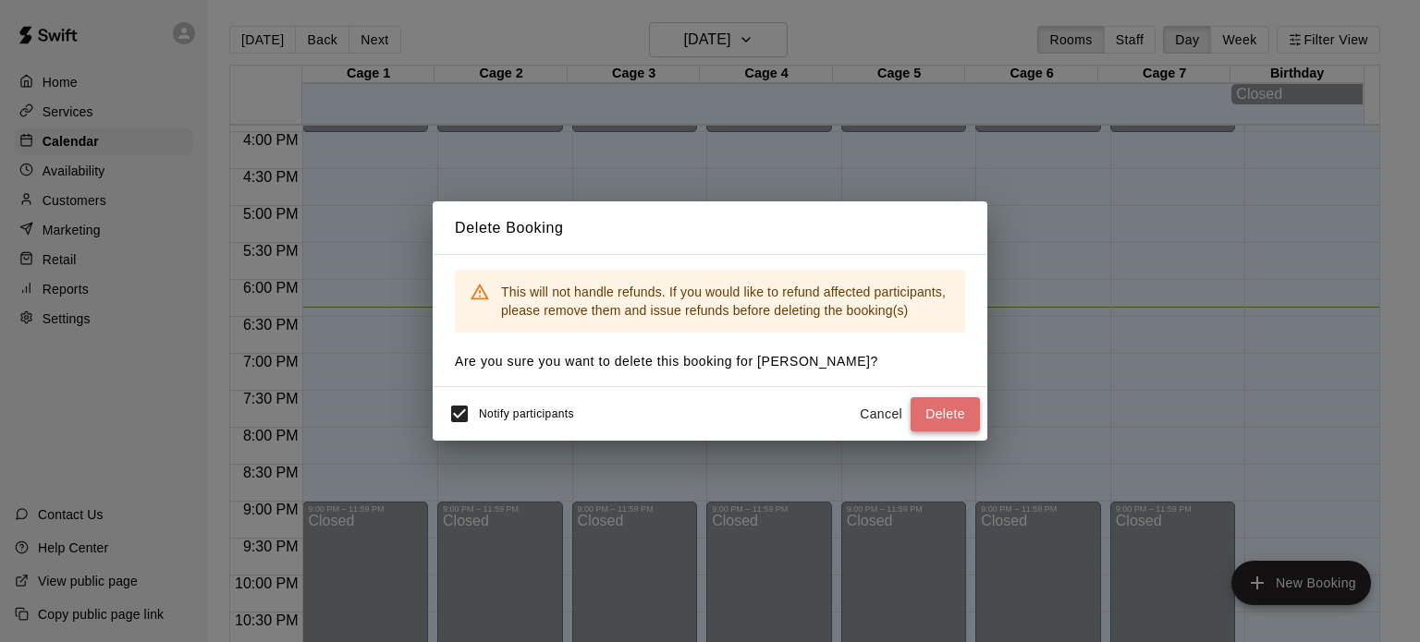
click at [928, 422] on button "Delete" at bounding box center [945, 414] width 69 height 34
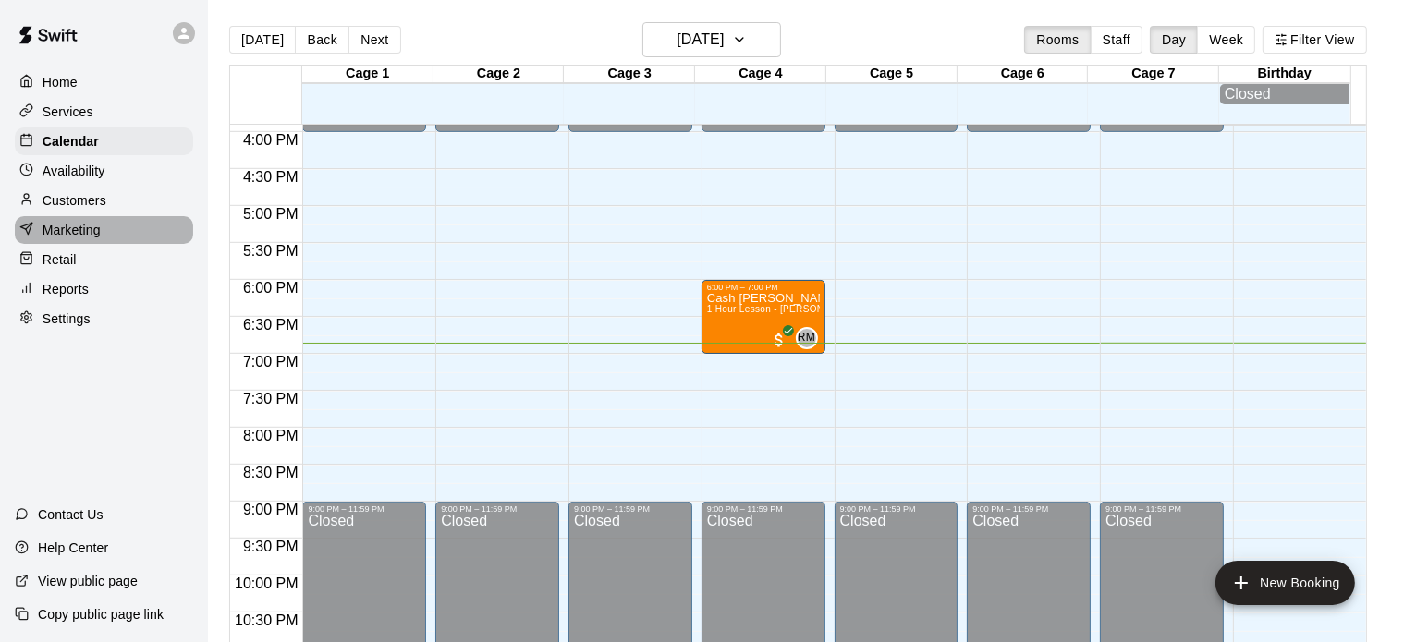
click at [87, 226] on div "Marketing" at bounding box center [104, 230] width 178 height 28
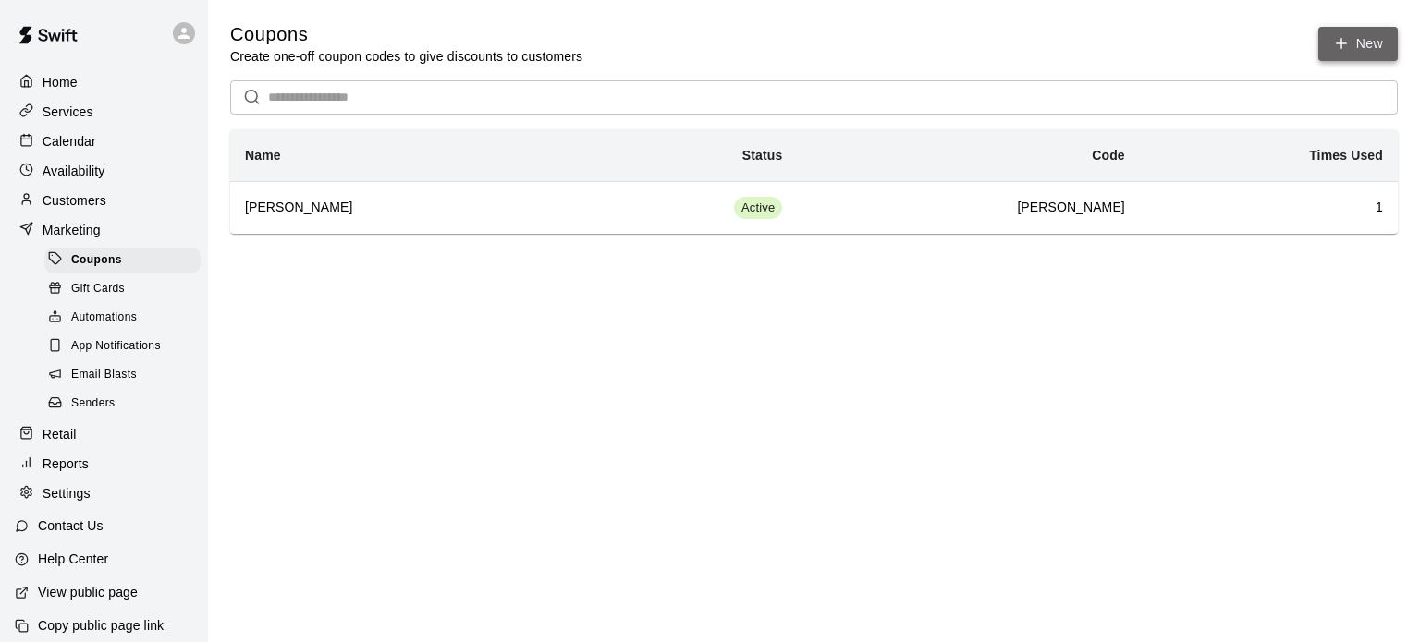
click at [1339, 42] on icon "button" at bounding box center [1341, 43] width 17 height 17
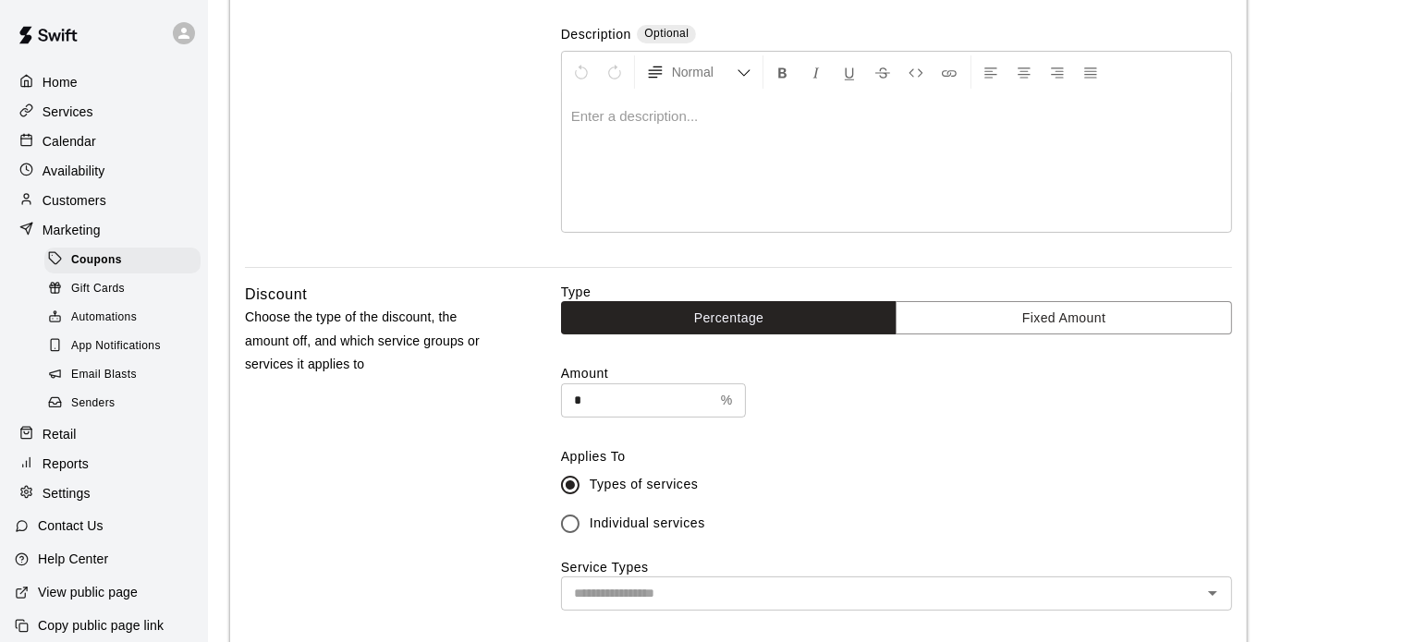
scroll to position [253, 0]
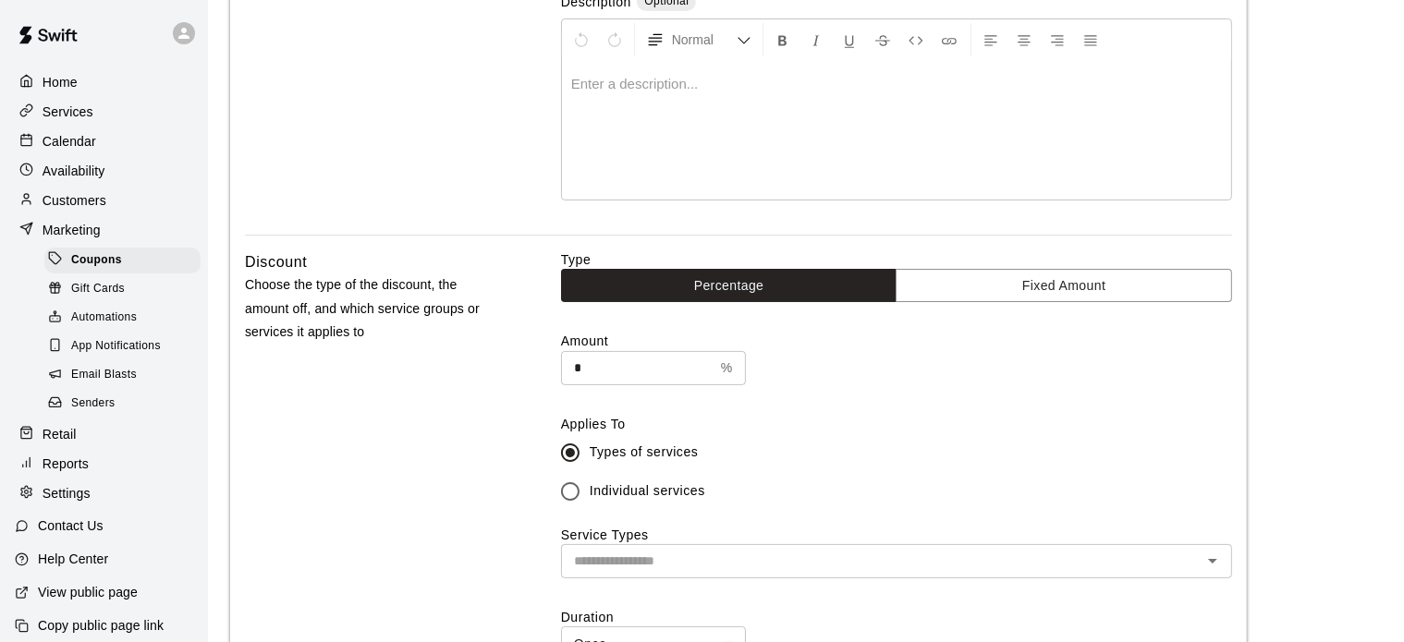
type input "**********"
click at [595, 354] on input "*" at bounding box center [637, 368] width 153 height 34
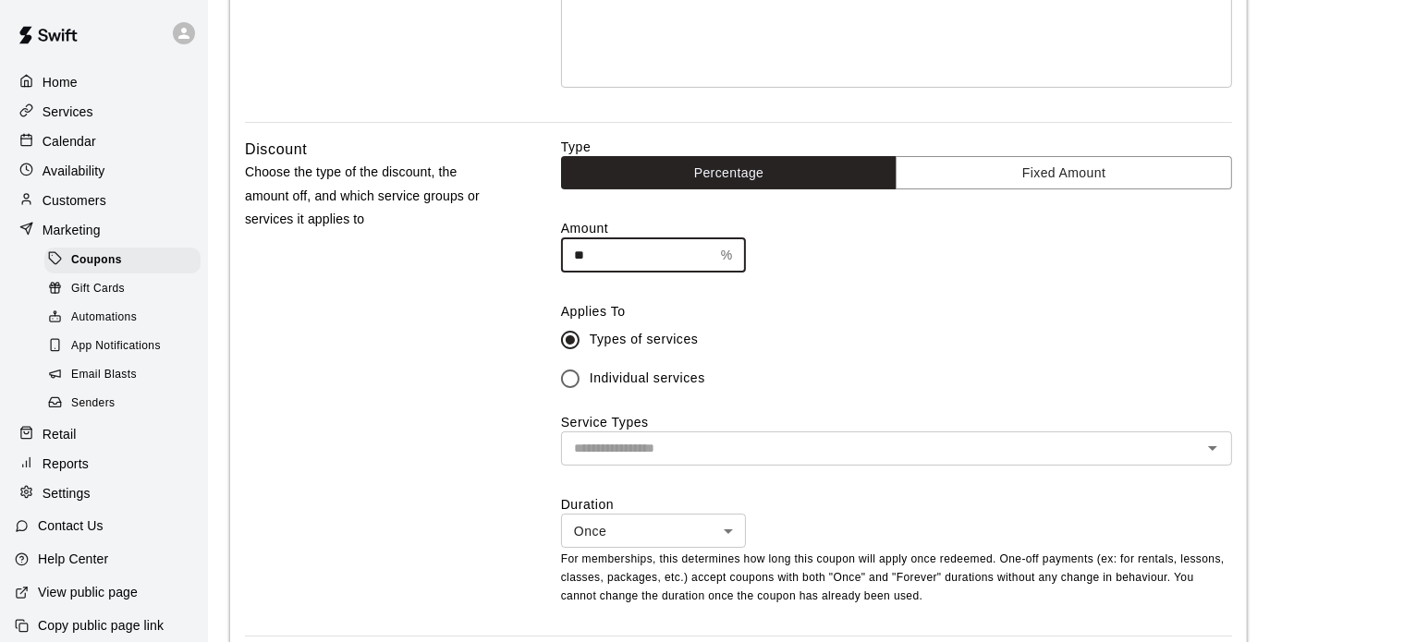
scroll to position [366, 0]
type input "**"
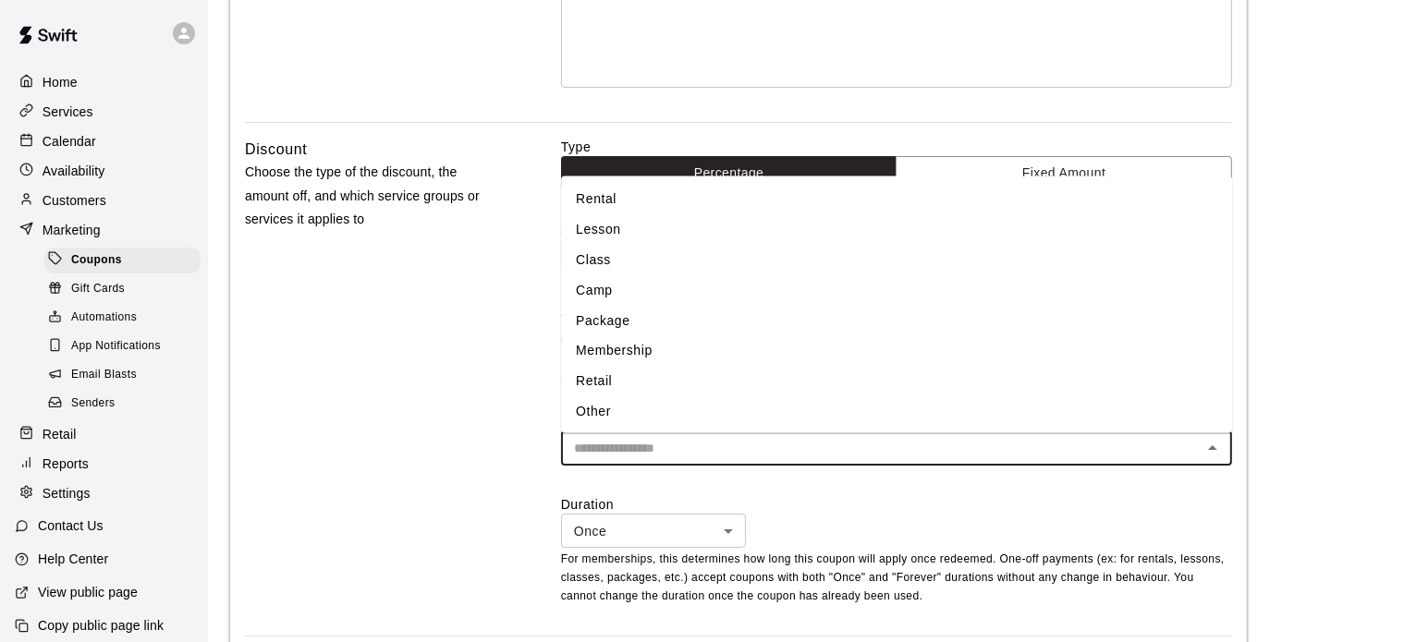
click at [679, 445] on input "text" at bounding box center [882, 448] width 630 height 23
click at [607, 193] on li "Rental" at bounding box center [896, 199] width 671 height 31
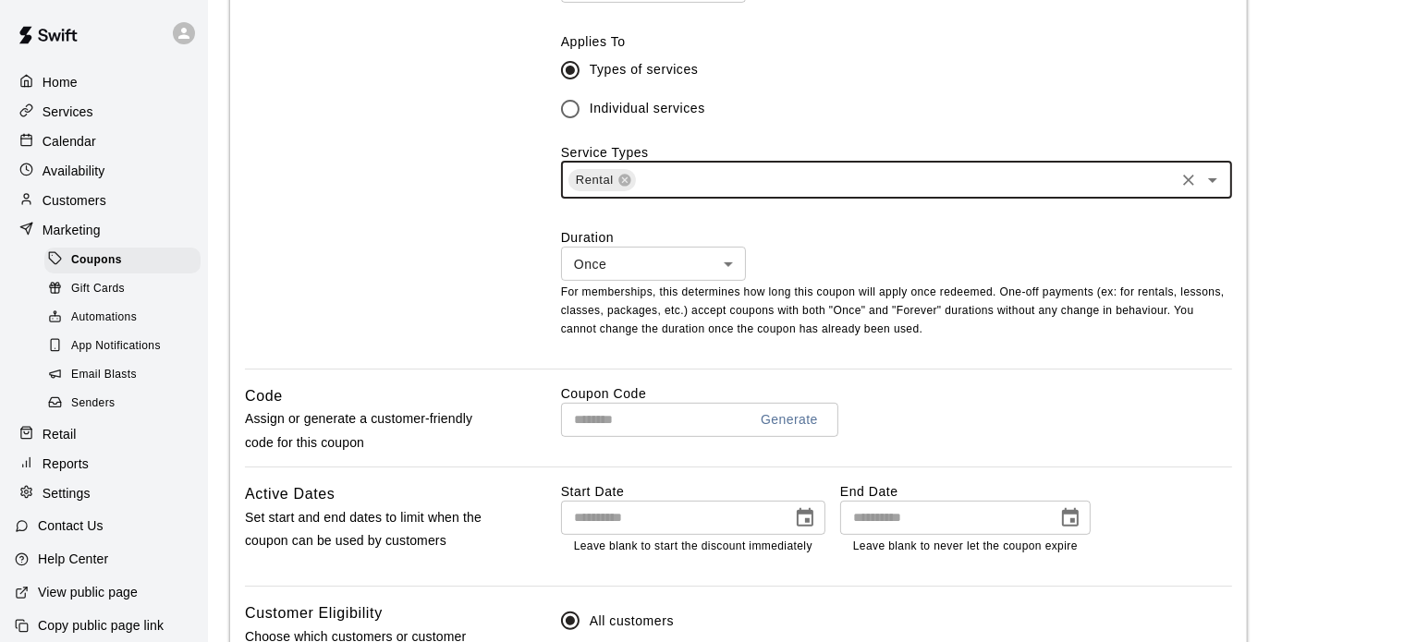
scroll to position [651, 0]
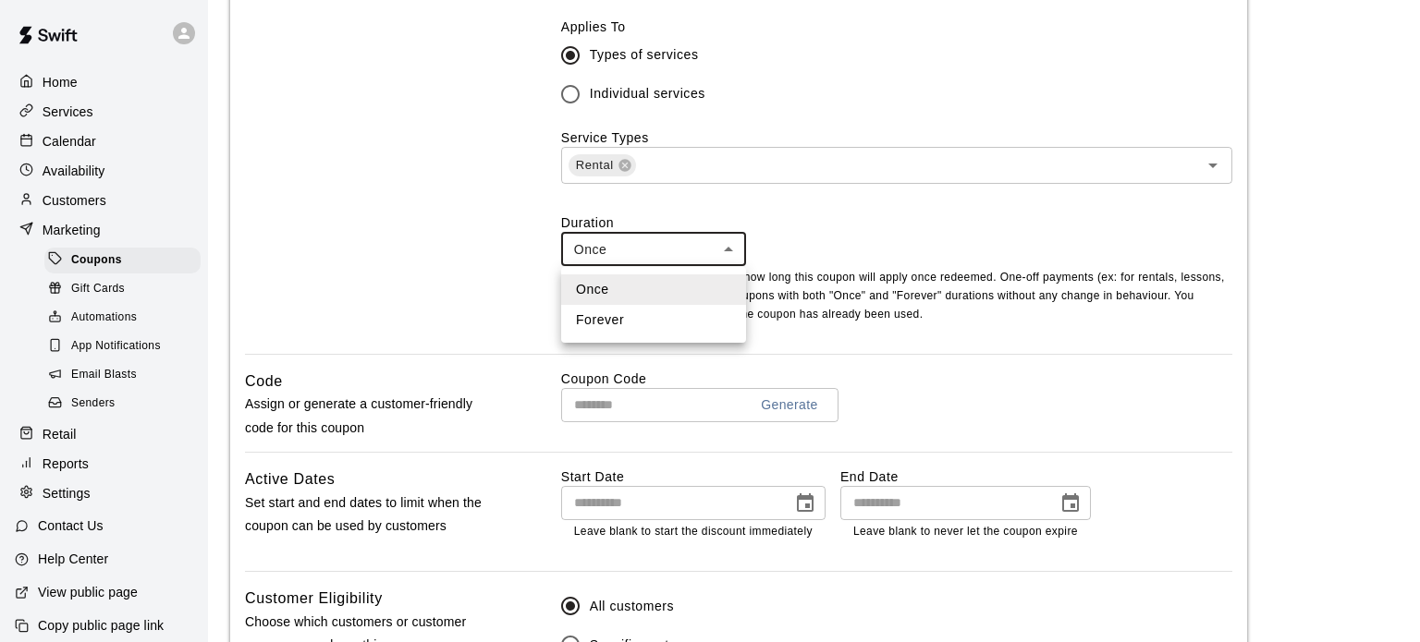
click at [740, 253] on body "**********" at bounding box center [710, 153] width 1420 height 1608
click at [679, 311] on li "Forever" at bounding box center [653, 320] width 185 height 31
type input "*******"
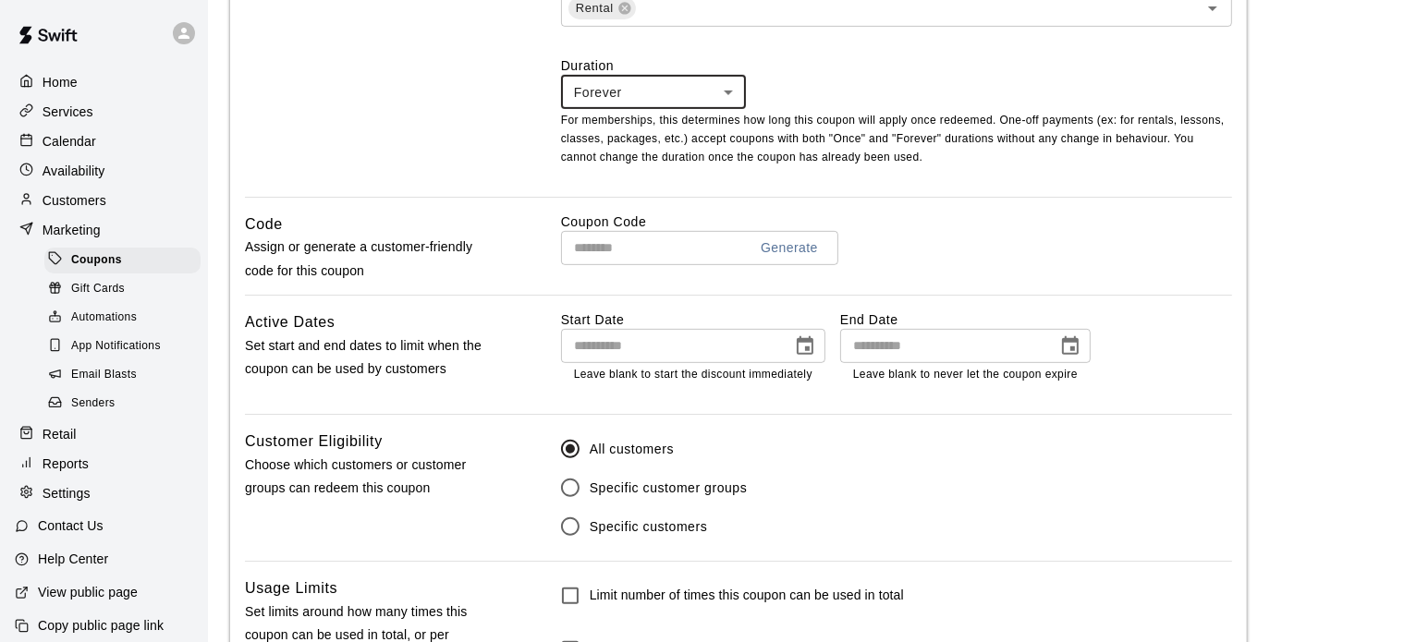
scroll to position [809, 0]
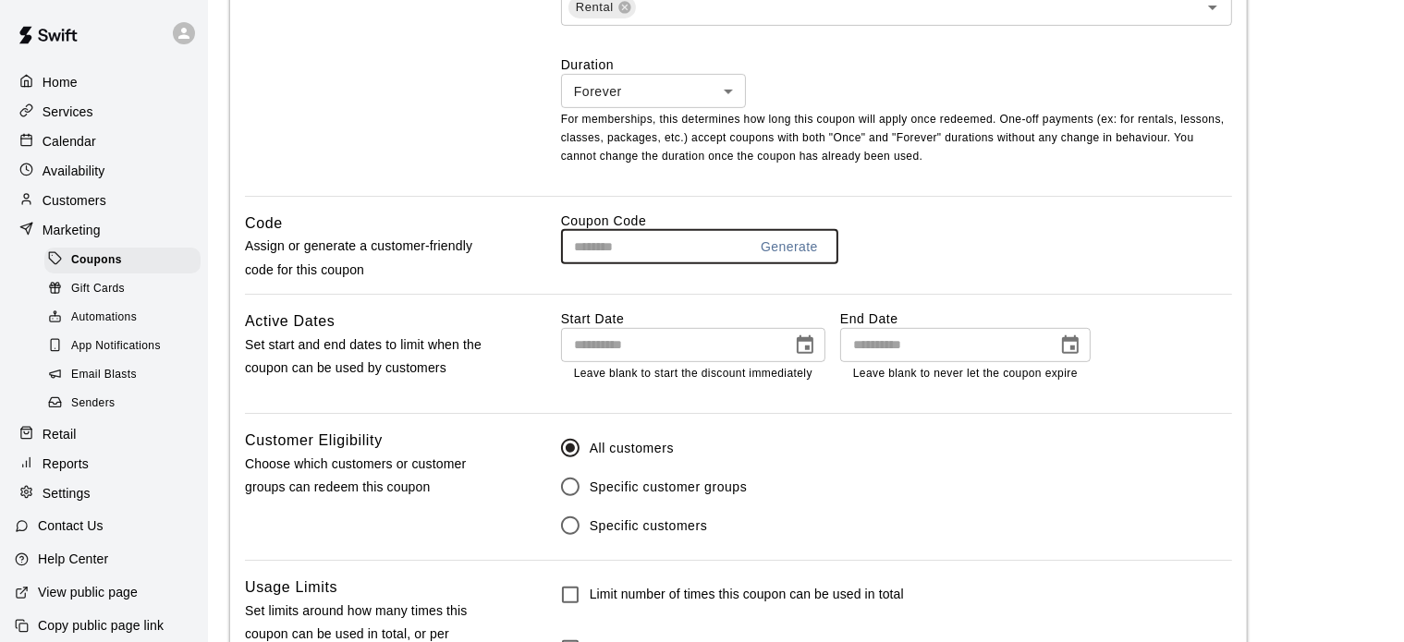
click at [593, 254] on input "text" at bounding box center [647, 247] width 172 height 34
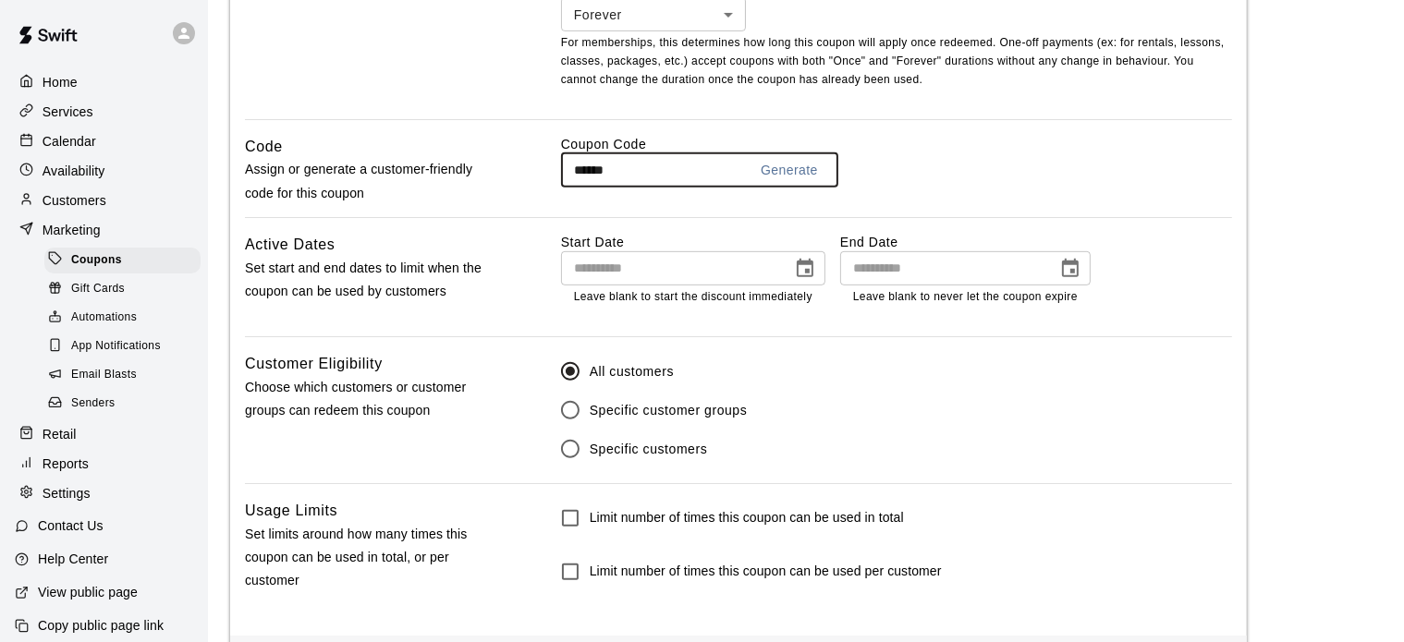
scroll to position [887, 0]
type input "******"
click at [799, 272] on icon "Choose date" at bounding box center [805, 268] width 22 height 22
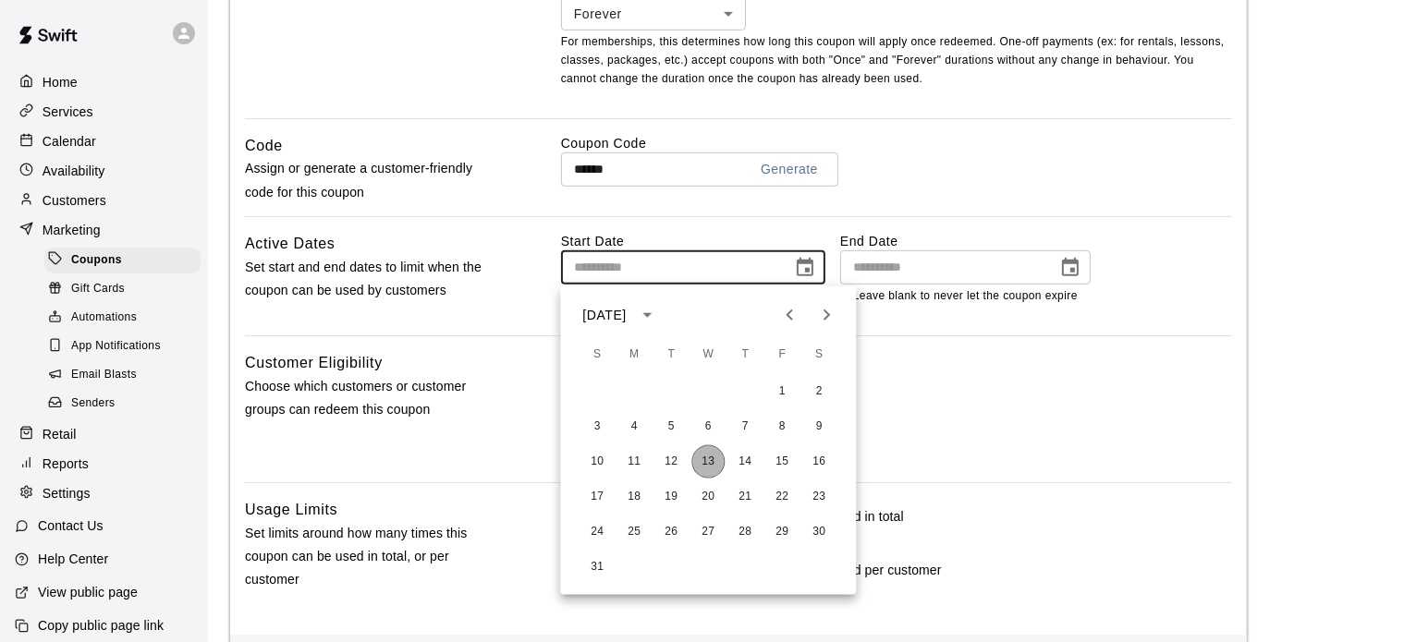
click at [709, 454] on button "13" at bounding box center [707, 462] width 33 height 33
type input "**********"
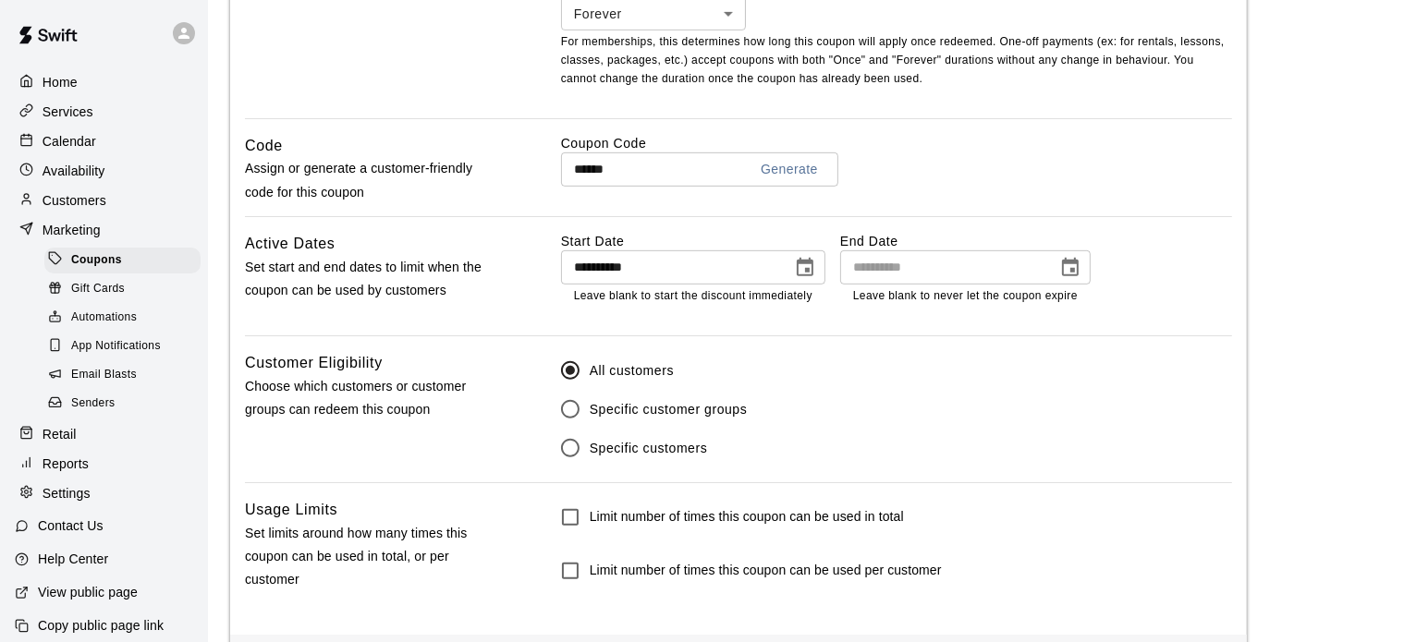
click at [1062, 275] on icon "Choose date" at bounding box center [1070, 267] width 17 height 18
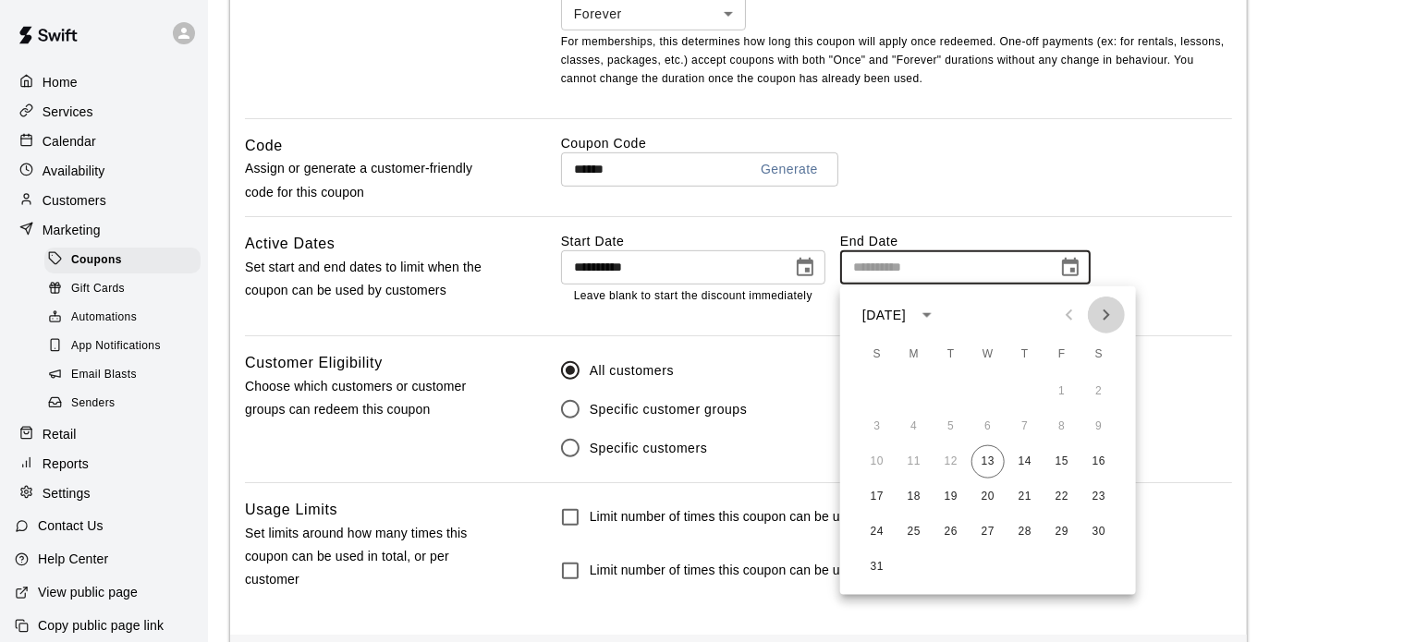
click at [1103, 305] on icon "Next month" at bounding box center [1106, 315] width 22 height 22
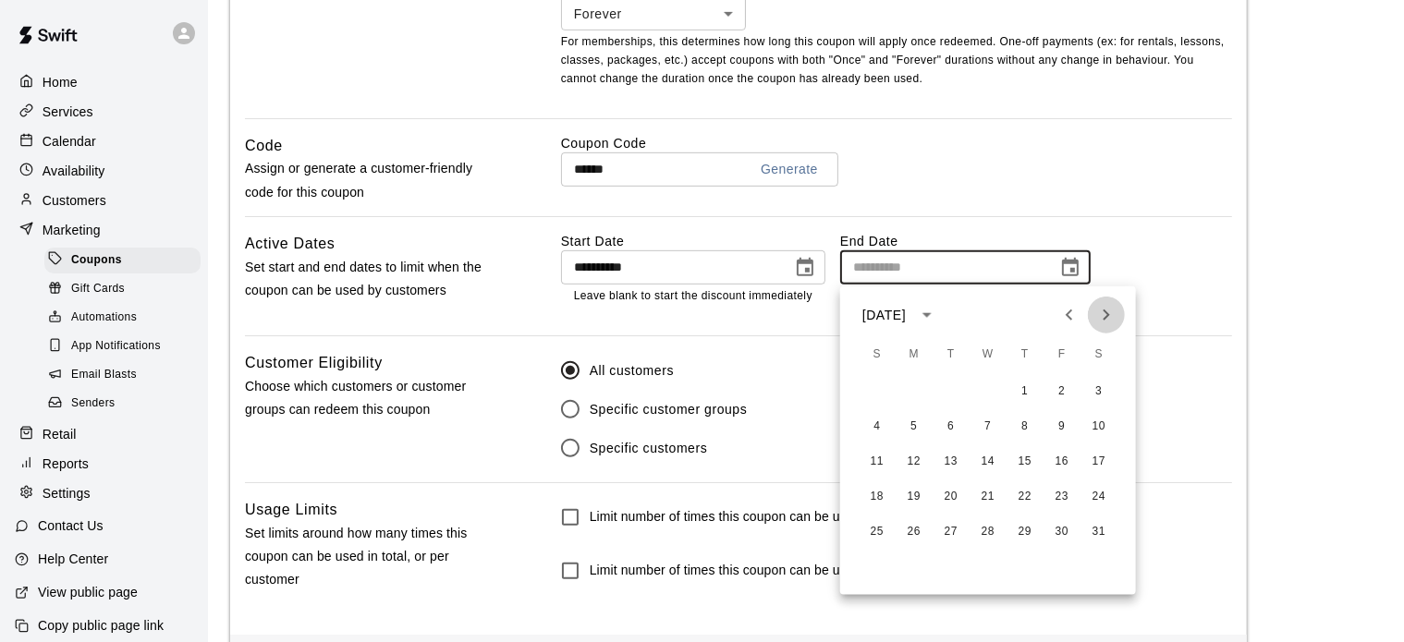
click at [1103, 305] on icon "Next month" at bounding box center [1106, 315] width 22 height 22
click at [1063, 539] on button "29" at bounding box center [1062, 532] width 33 height 33
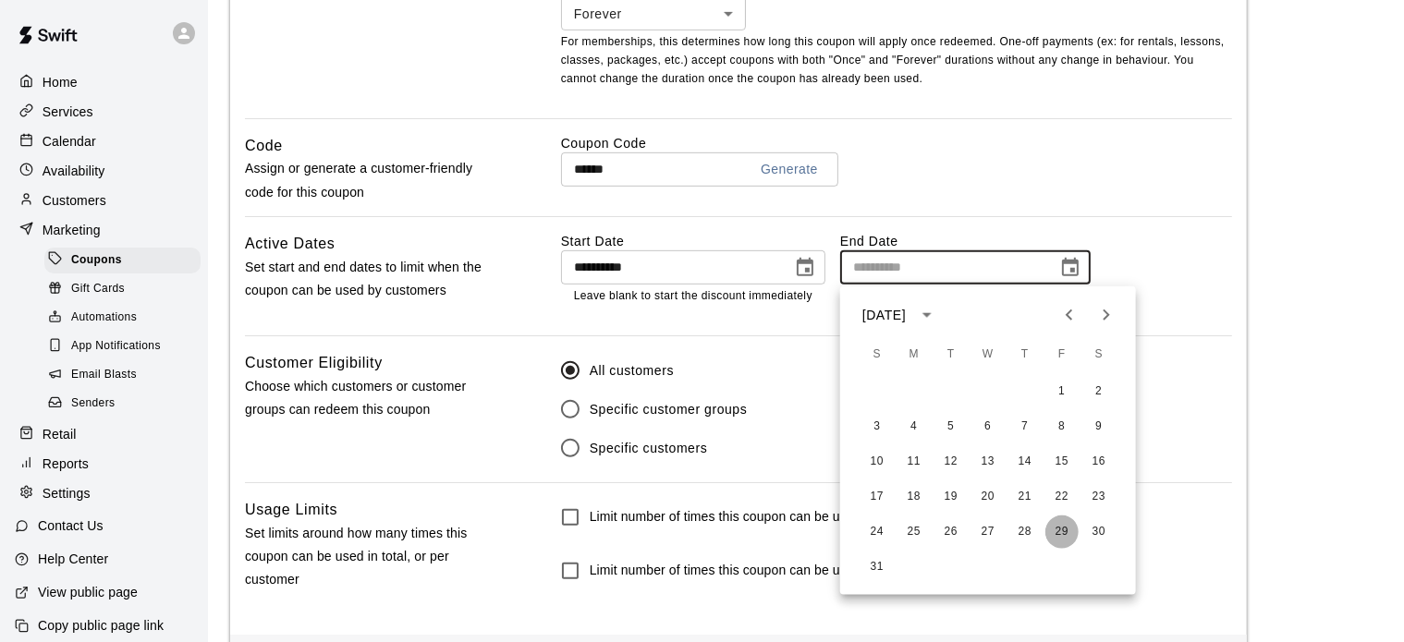
type input "**********"
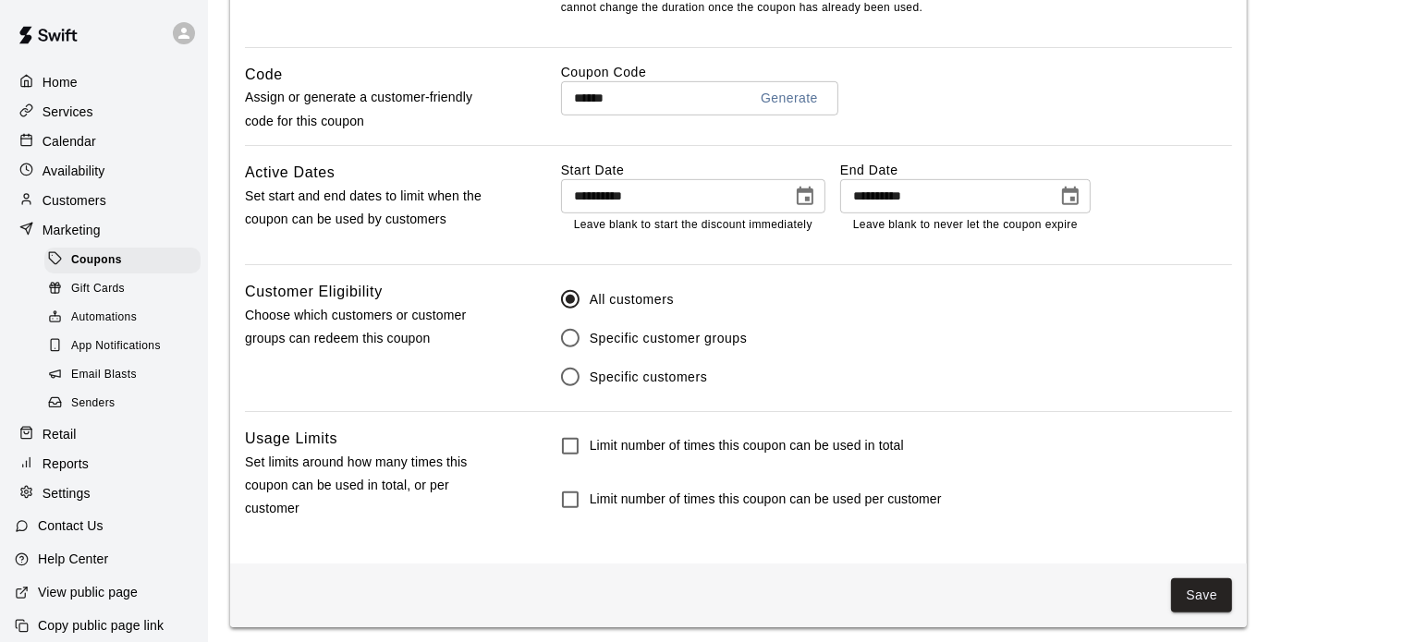
scroll to position [965, 0]
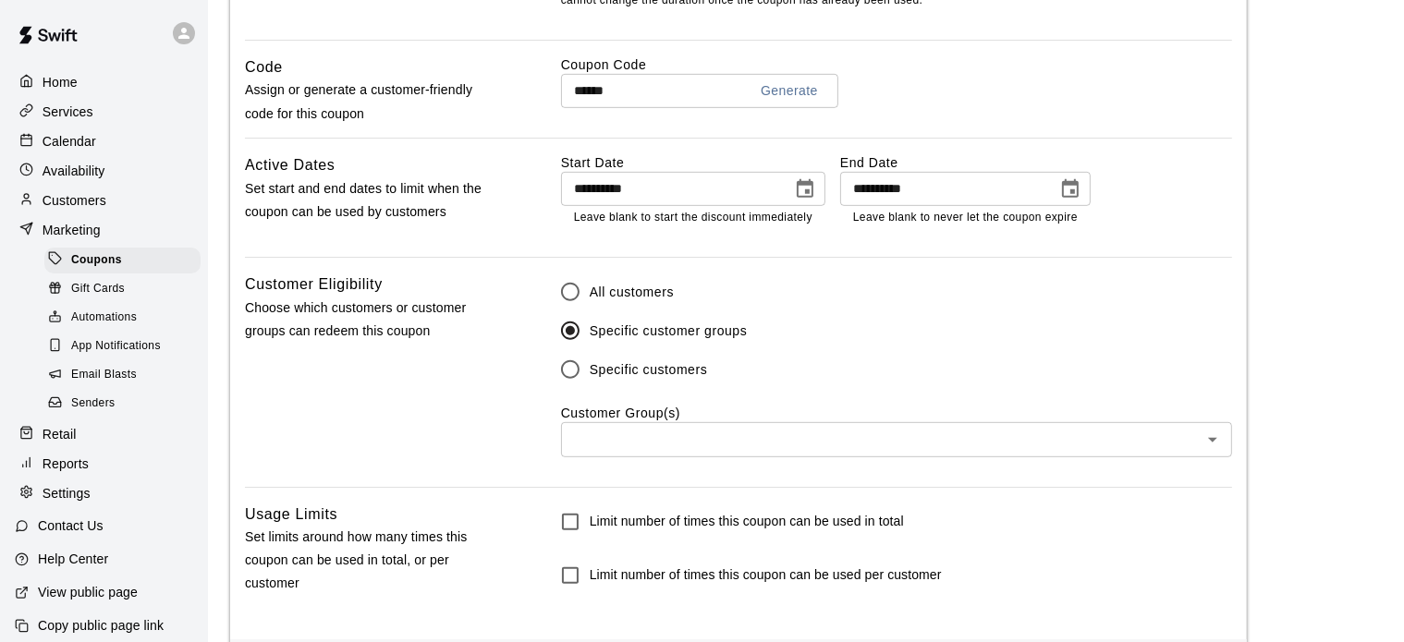
click at [613, 428] on div "​" at bounding box center [896, 439] width 671 height 34
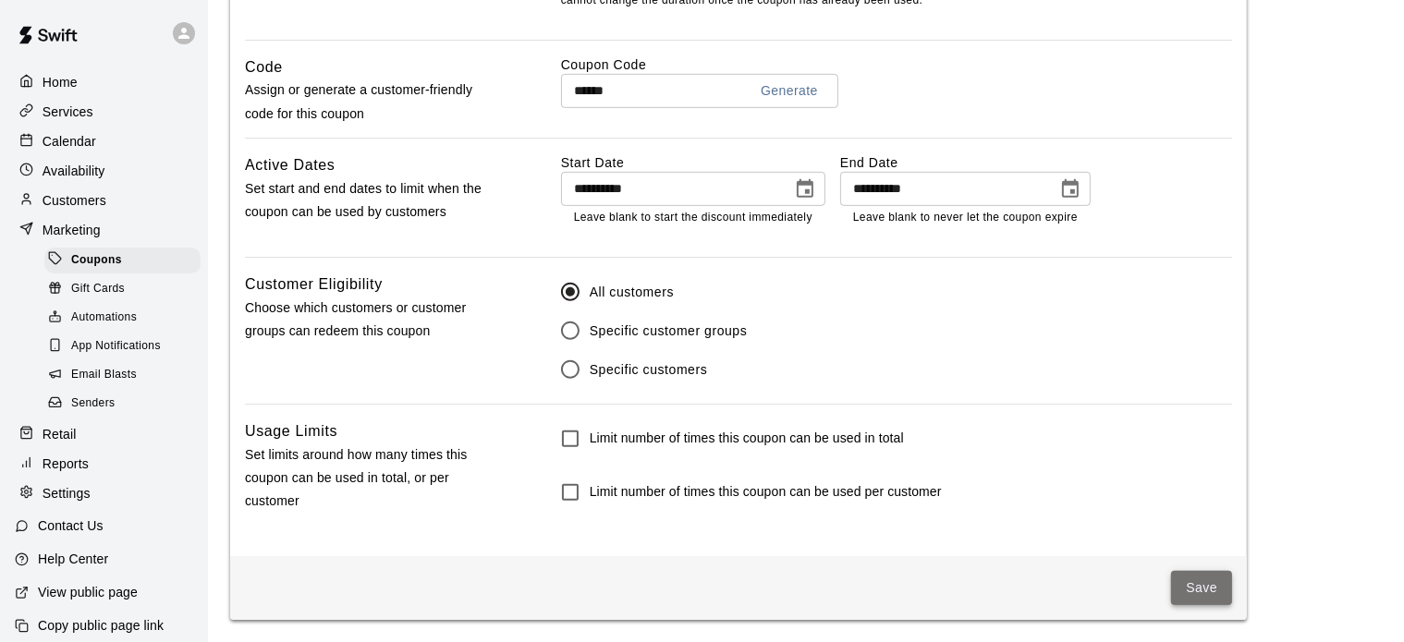
click at [1205, 586] on button "Save" at bounding box center [1201, 588] width 61 height 34
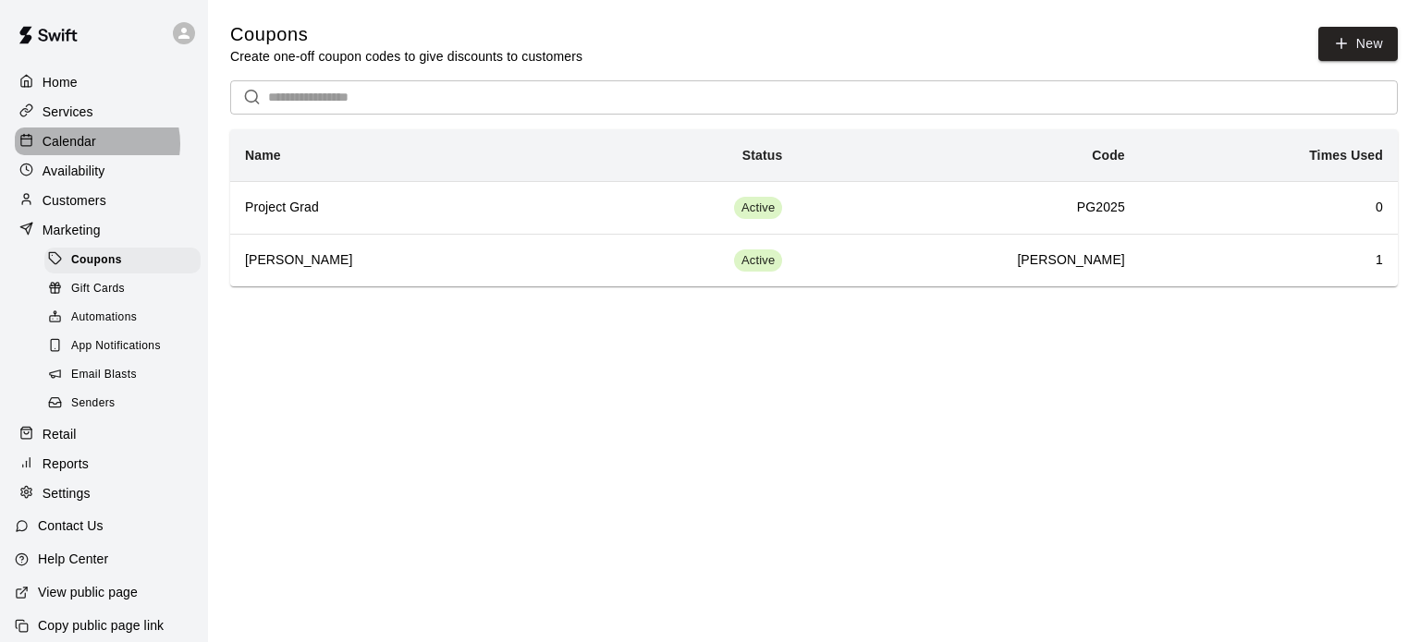
click at [94, 147] on p "Calendar" at bounding box center [70, 141] width 54 height 18
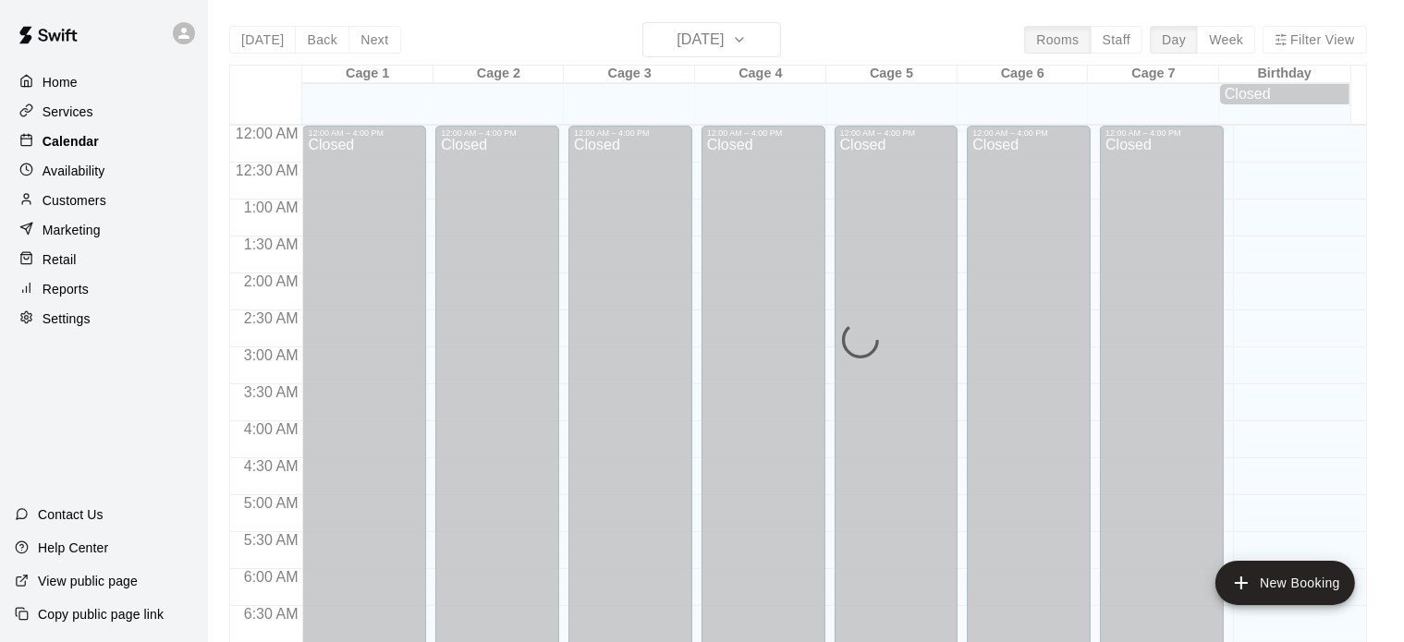
scroll to position [1177, 0]
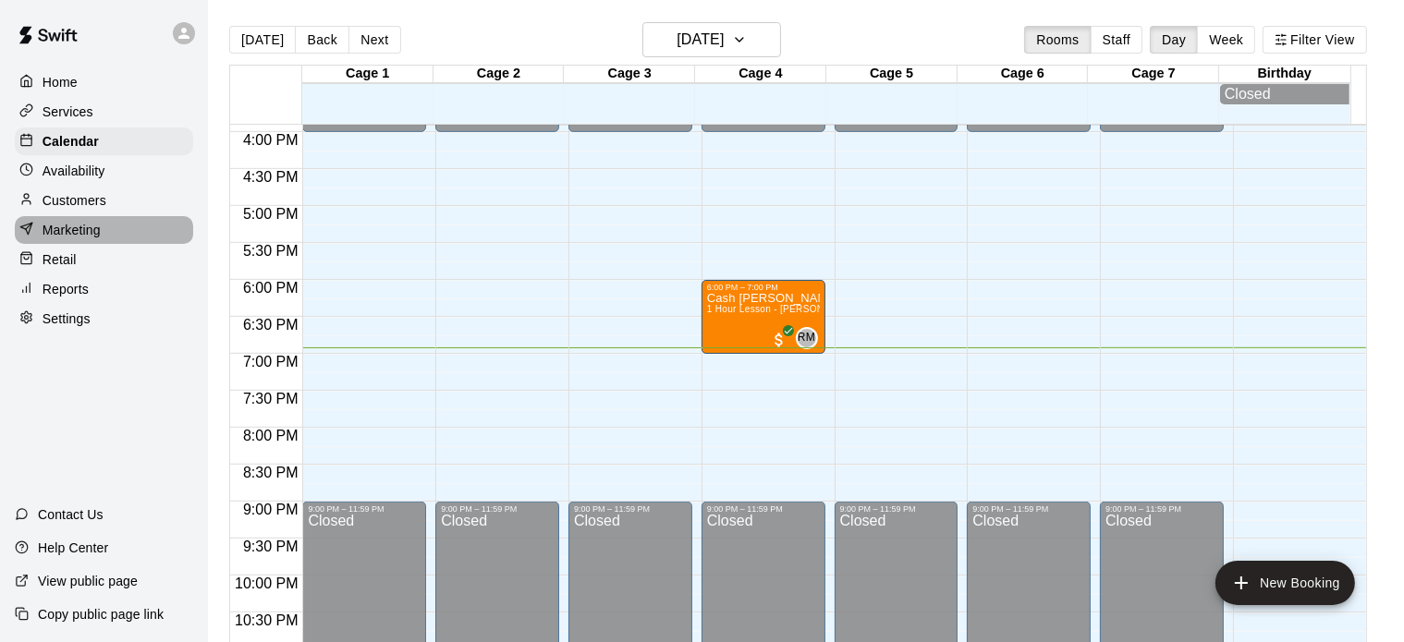
click at [78, 239] on p "Marketing" at bounding box center [72, 230] width 58 height 18
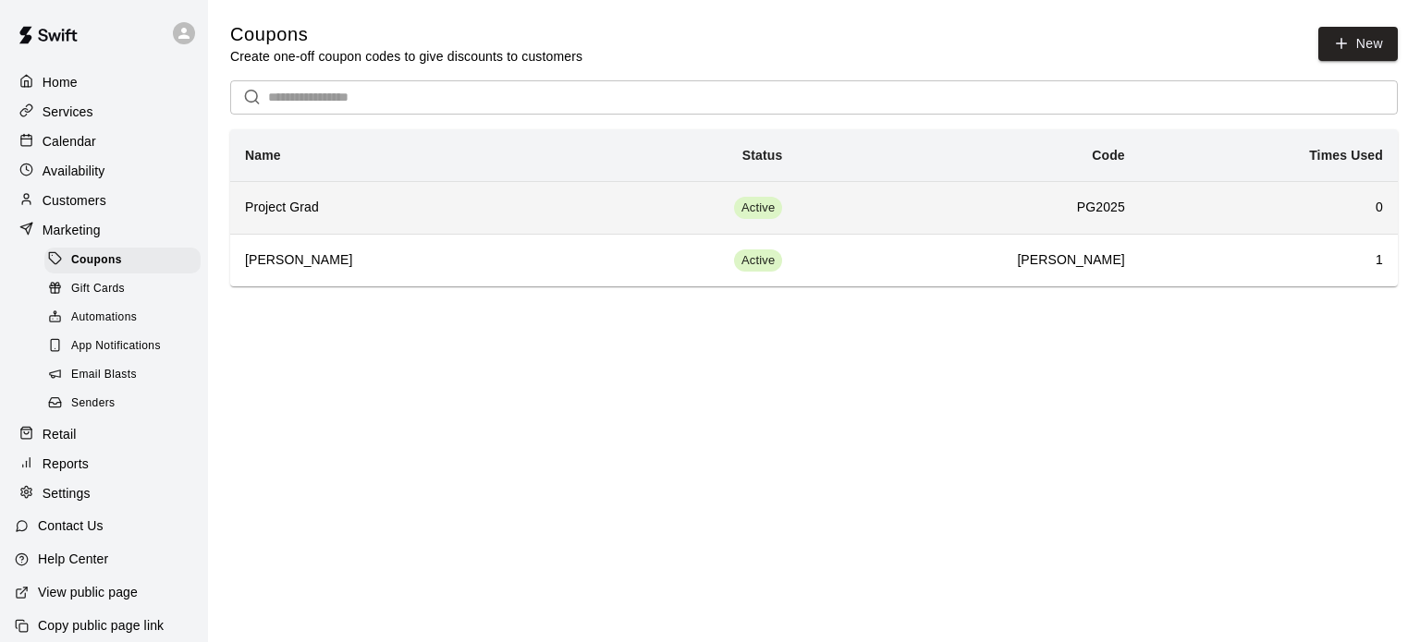
click at [885, 206] on h6 "PG2025" at bounding box center [968, 208] width 312 height 20
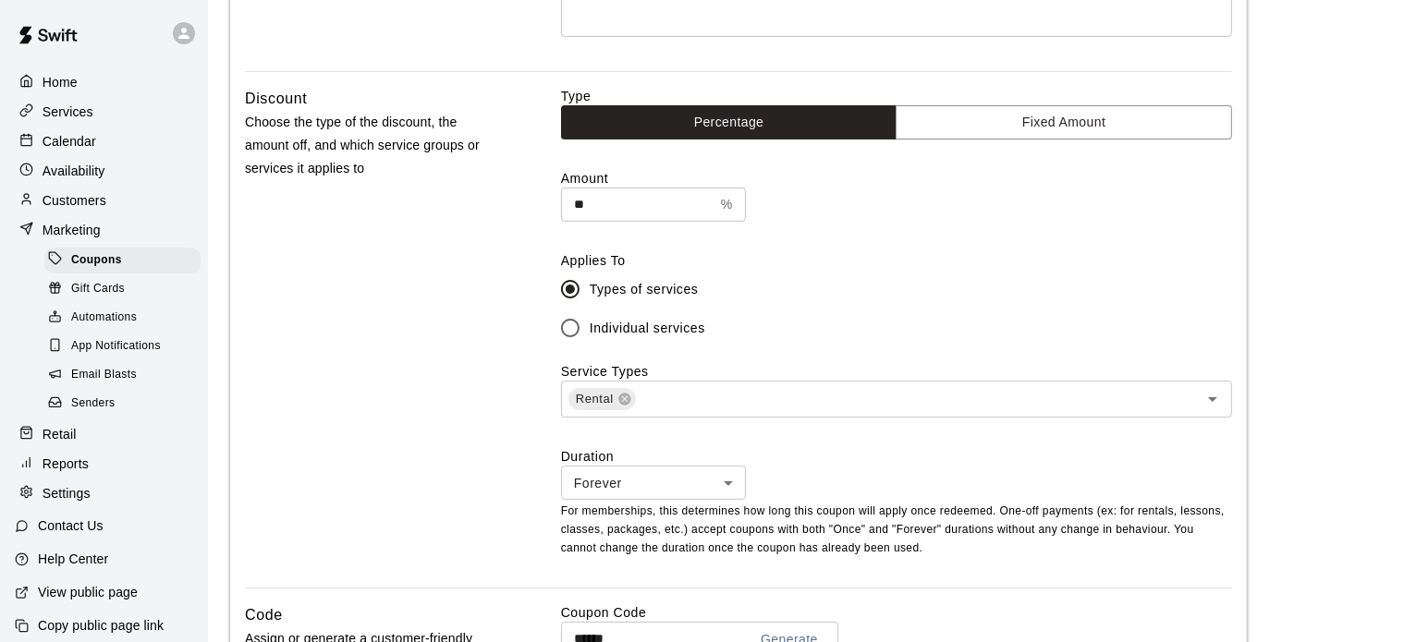
scroll to position [544, 0]
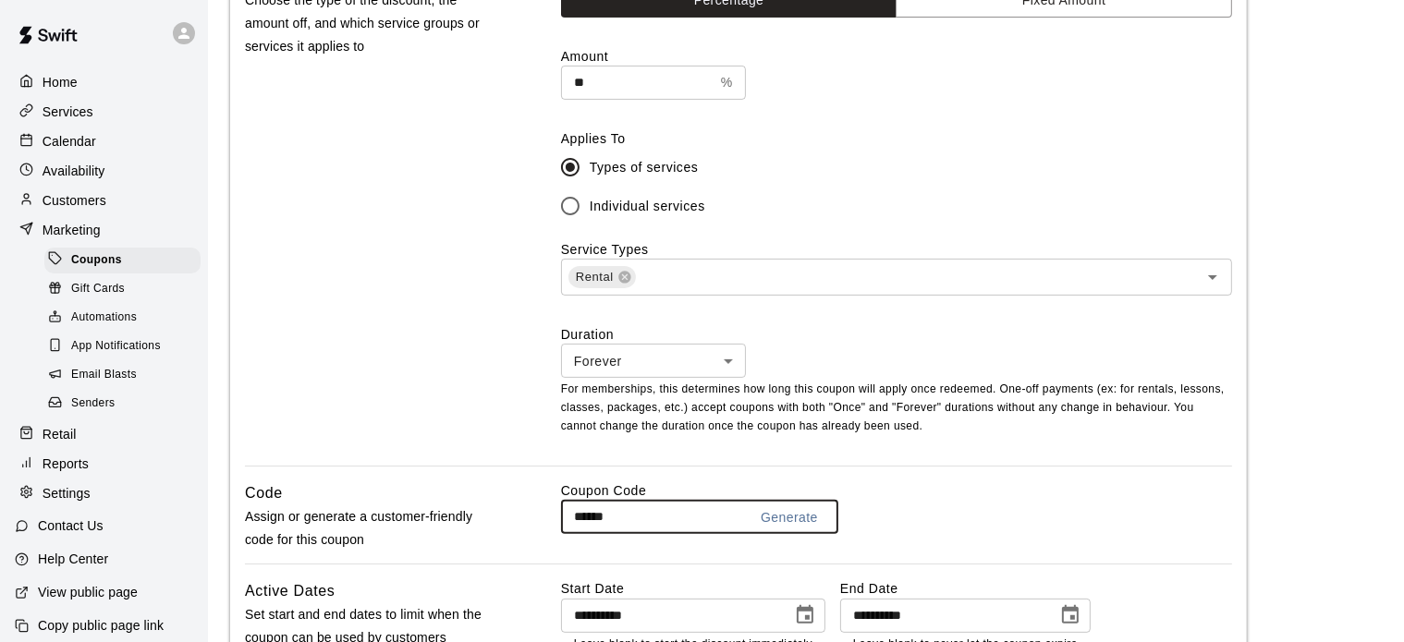
click at [647, 522] on input "******" at bounding box center [647, 517] width 172 height 34
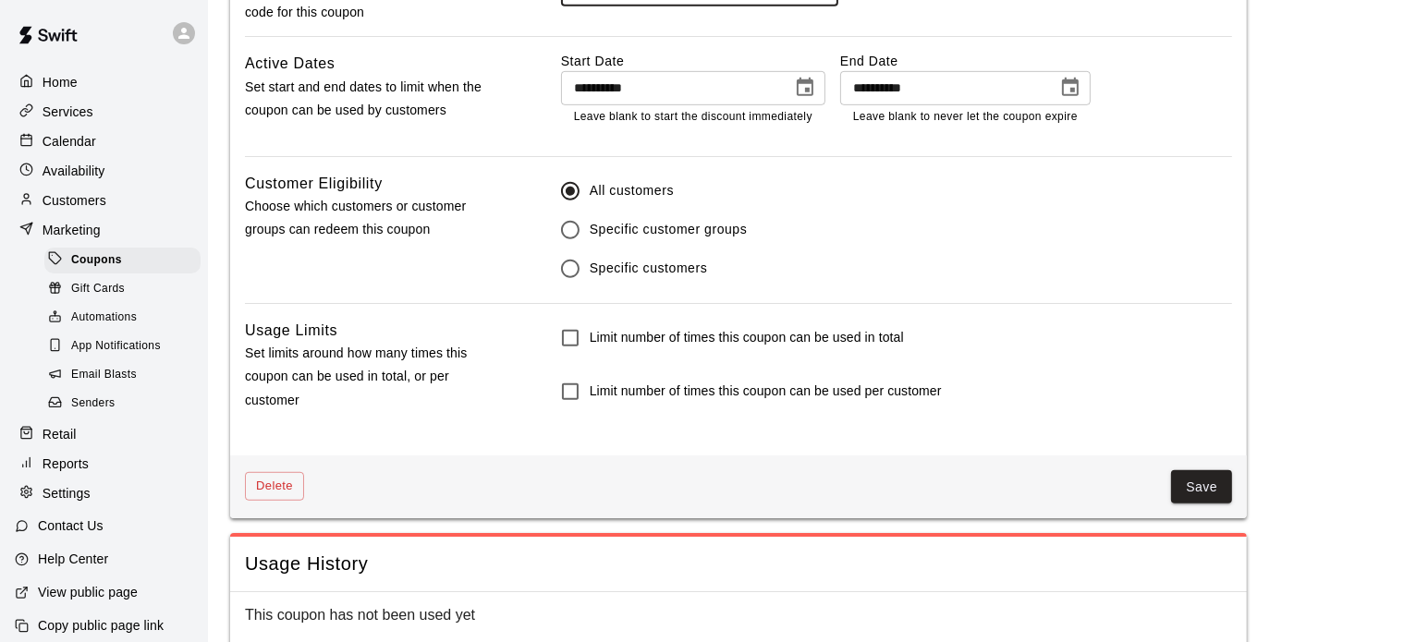
scroll to position [1101, 0]
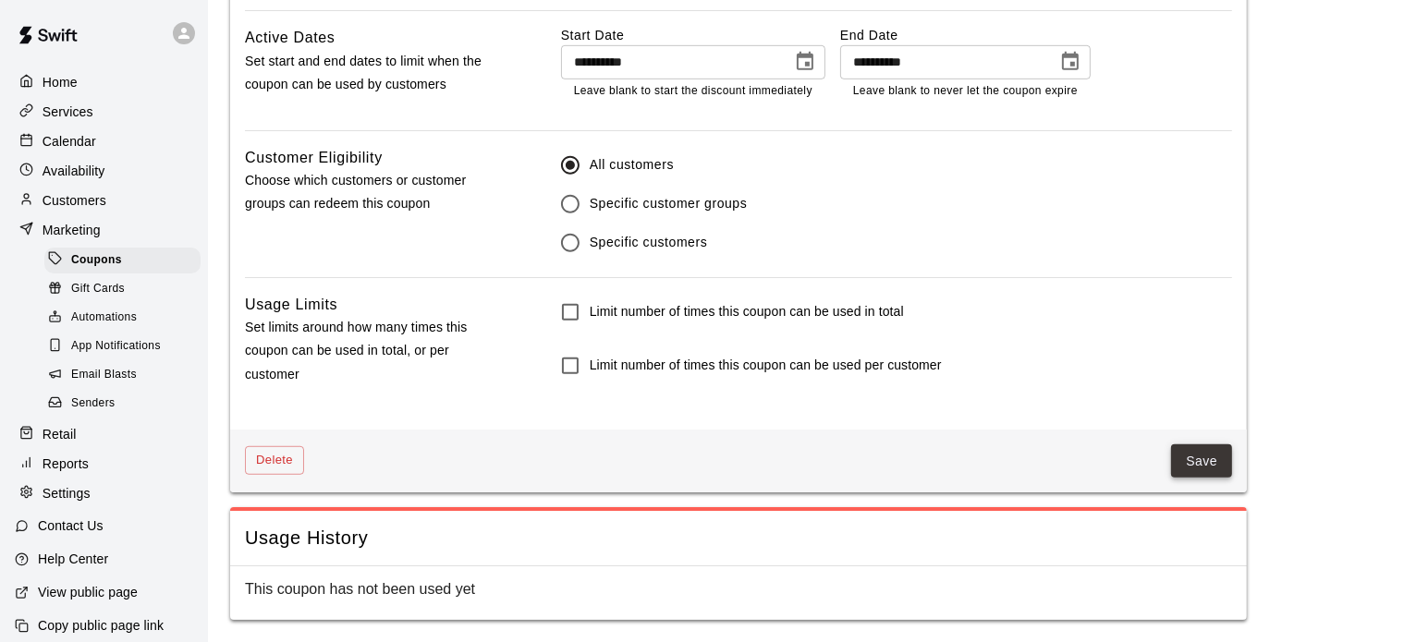
type input "******"
click at [1184, 465] on button "Save" at bounding box center [1201, 462] width 61 height 34
